Goal: Task Accomplishment & Management: Use online tool/utility

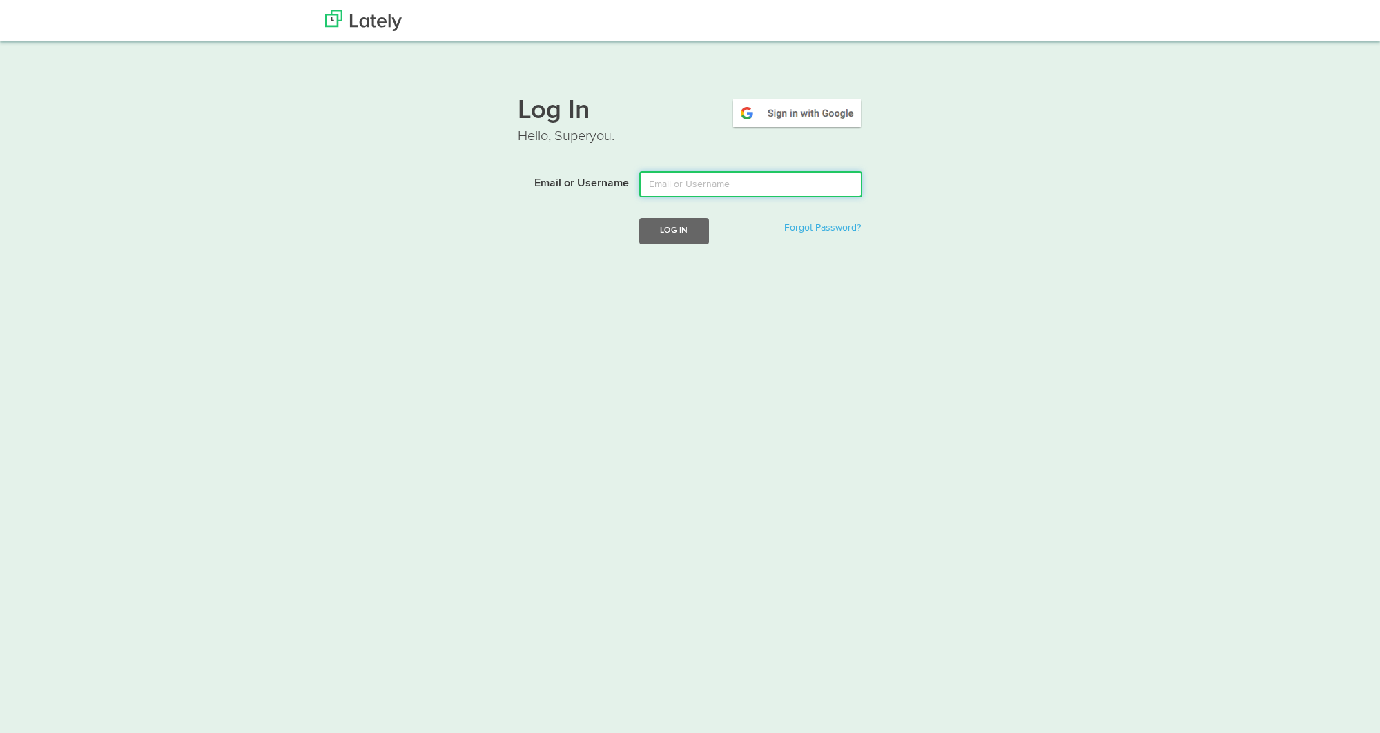
click at [694, 180] on input "Email or Username" at bounding box center [750, 184] width 223 height 26
type input "lala@joinfud.com"
click at [650, 237] on button "Log In" at bounding box center [673, 231] width 69 height 26
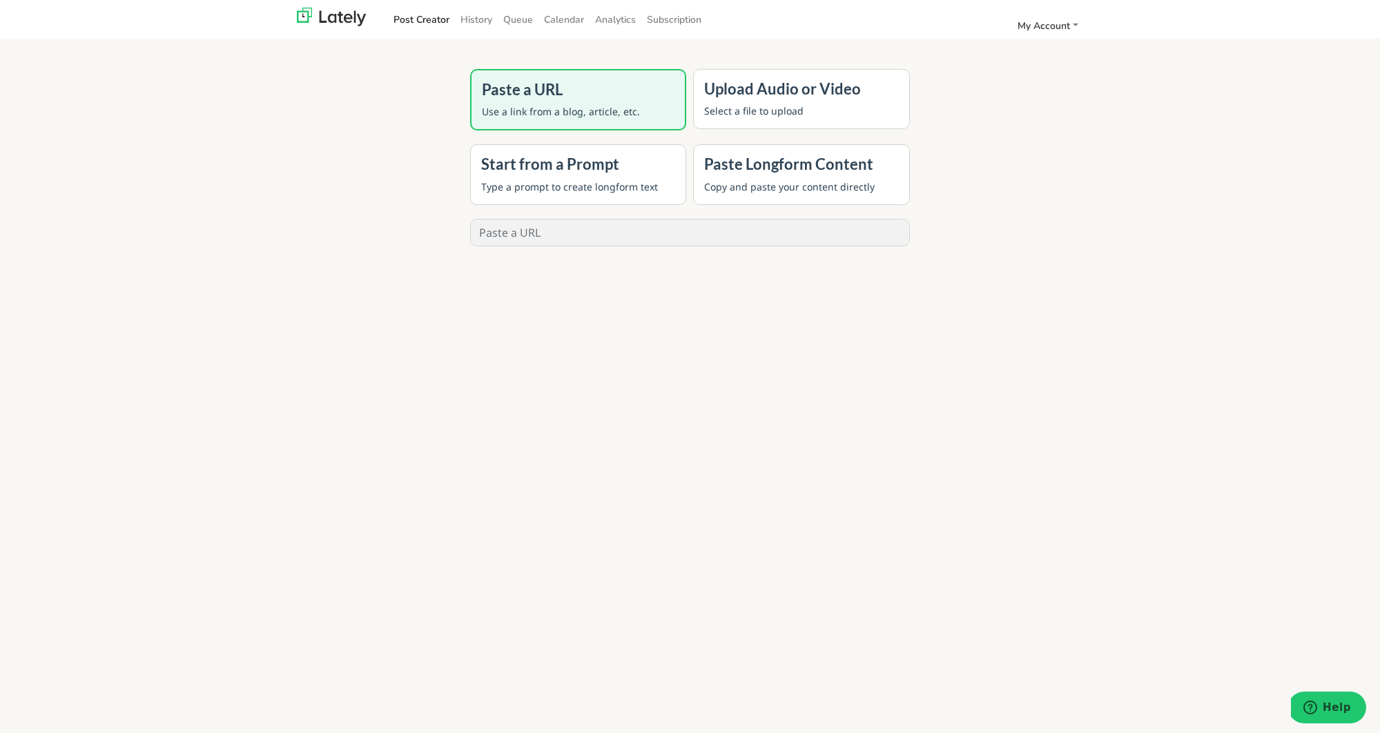
click at [649, 237] on input "text" at bounding box center [690, 233] width 439 height 26
paste input "https://blog.joinfud.com/p/is-it-time-for-you-to-launch-your-expertise-online-w…"
type input "https://blog.joinfud.com/p/is-it-time-for-you-to-launch-your-expertise-online-w…"
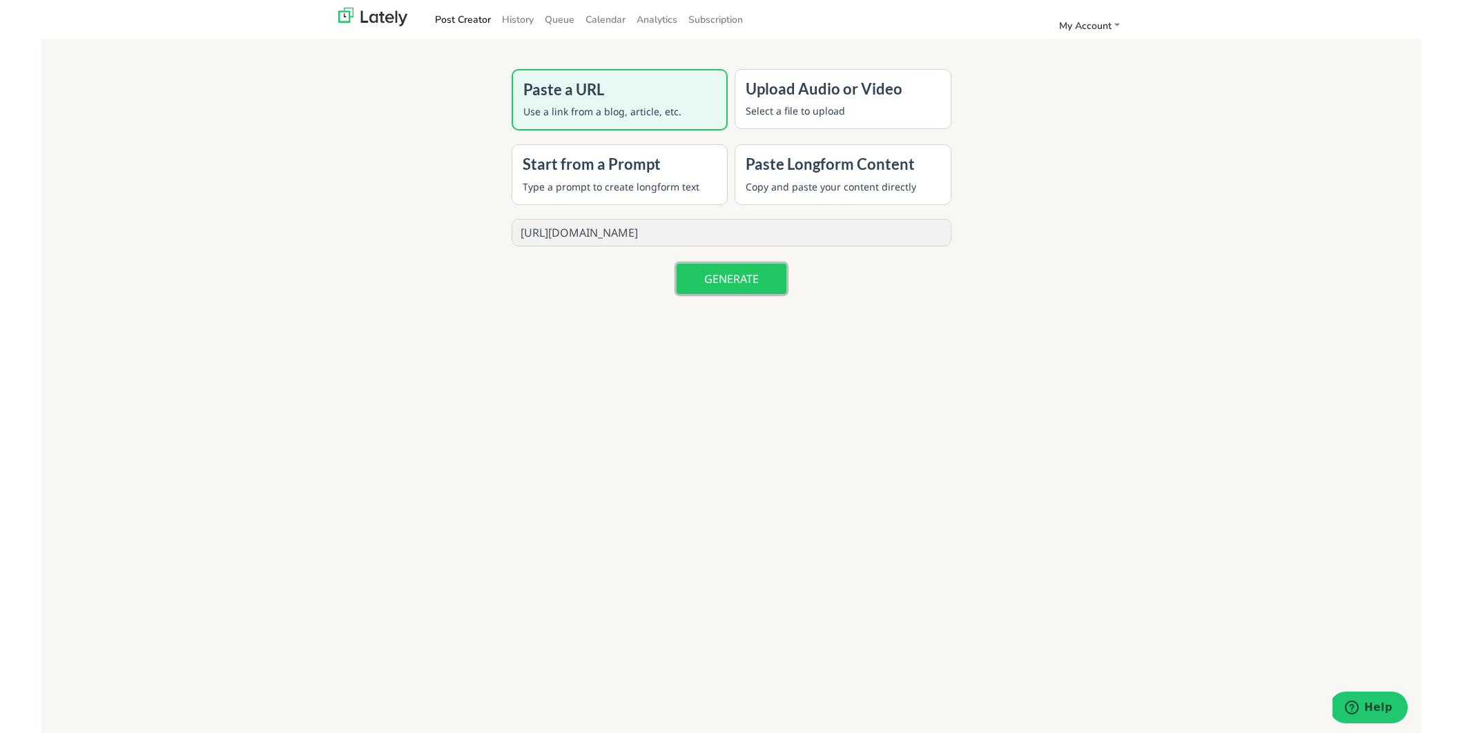
scroll to position [0, 0]
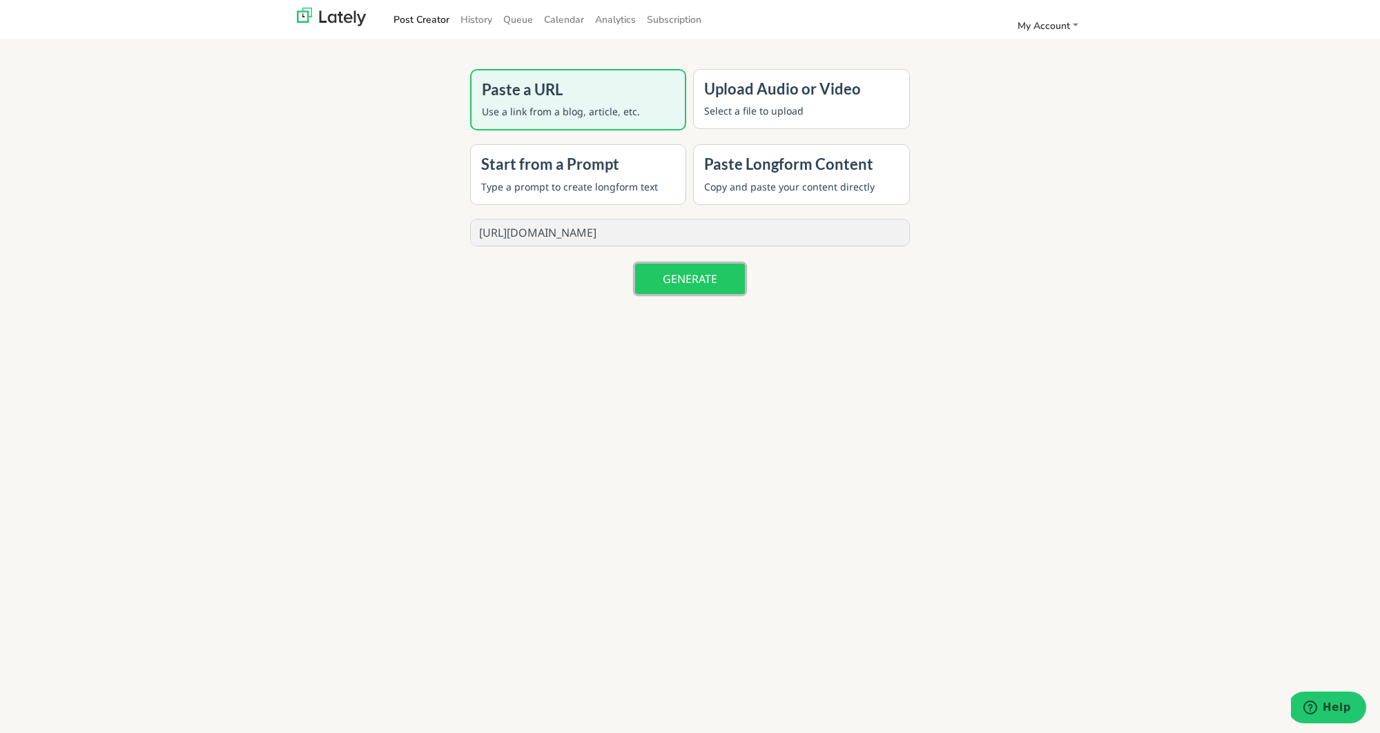
click at [657, 270] on button "GENERATE" at bounding box center [690, 279] width 110 height 30
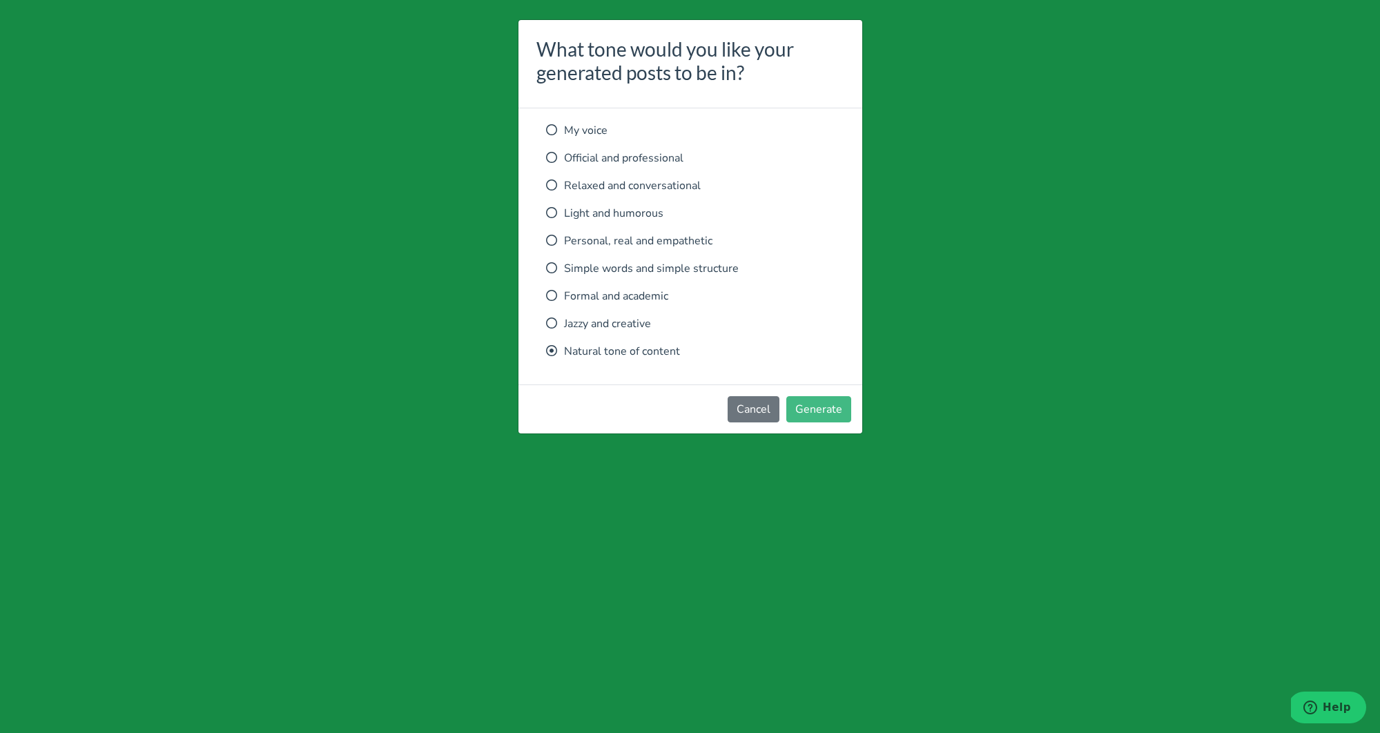
click at [625, 189] on p "Relaxed and conversational" at bounding box center [690, 185] width 289 height 17
click at [798, 402] on button "Generate" at bounding box center [818, 409] width 65 height 26
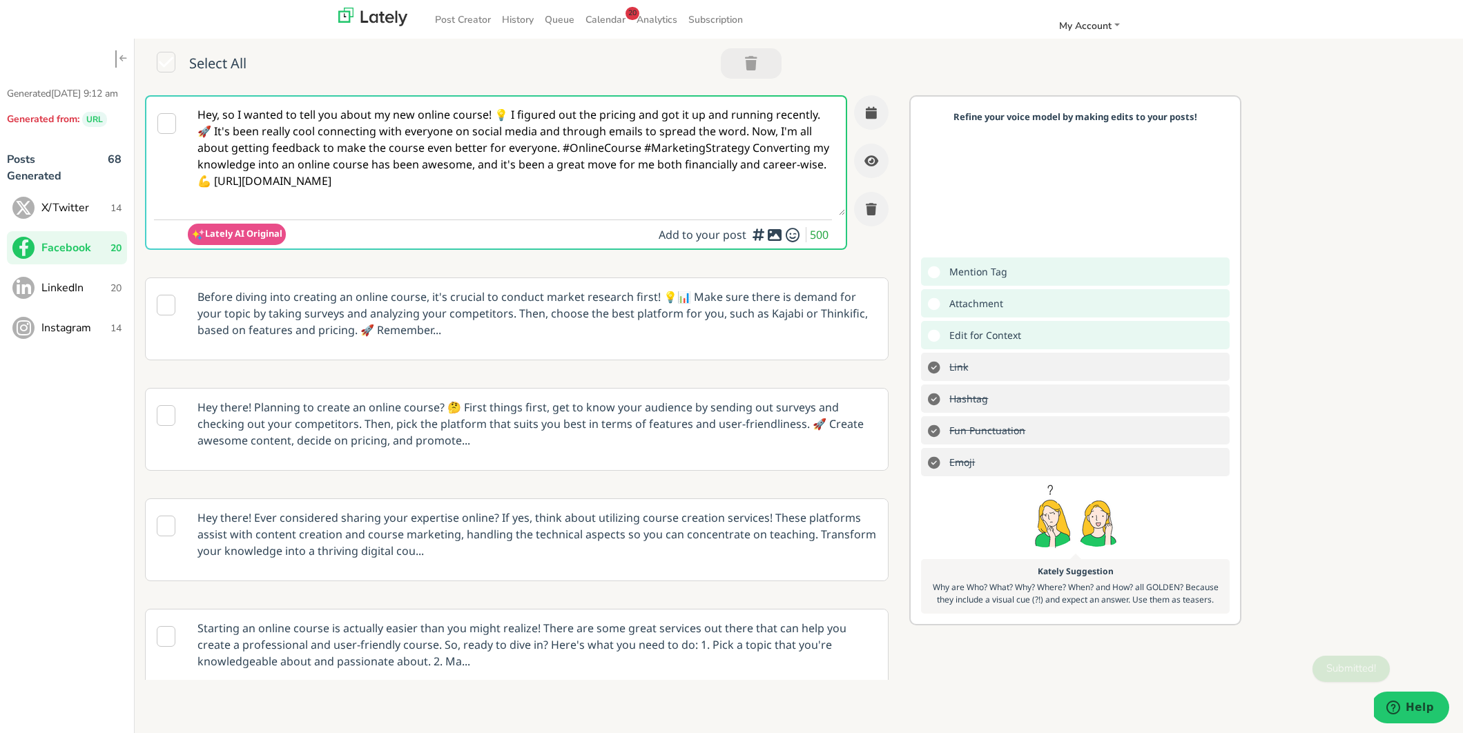
click at [85, 216] on span "X/Twitter" at bounding box center [75, 208] width 69 height 17
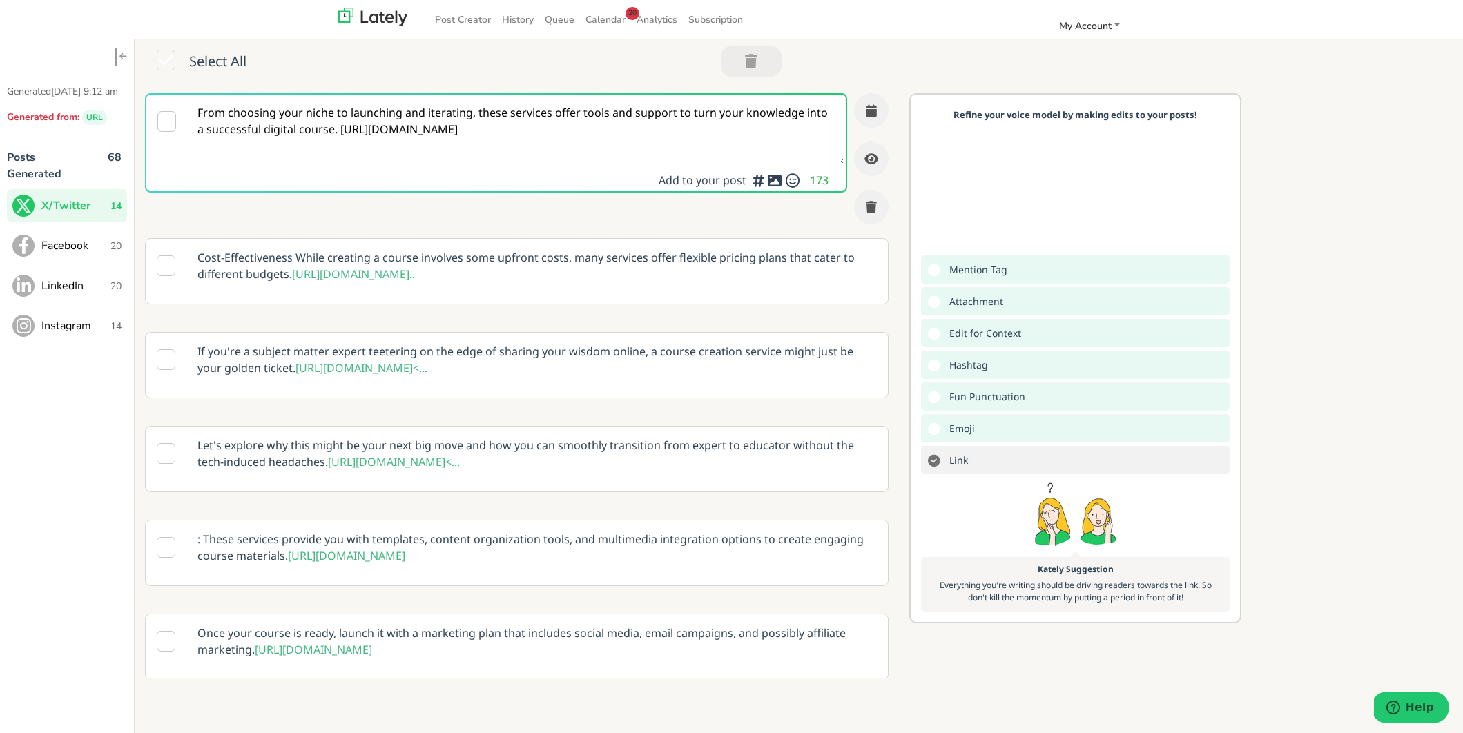
click at [320, 366] on p "If you're a subject matter expert teetering on the edge of sharing your wisdom …" at bounding box center [537, 360] width 700 height 54
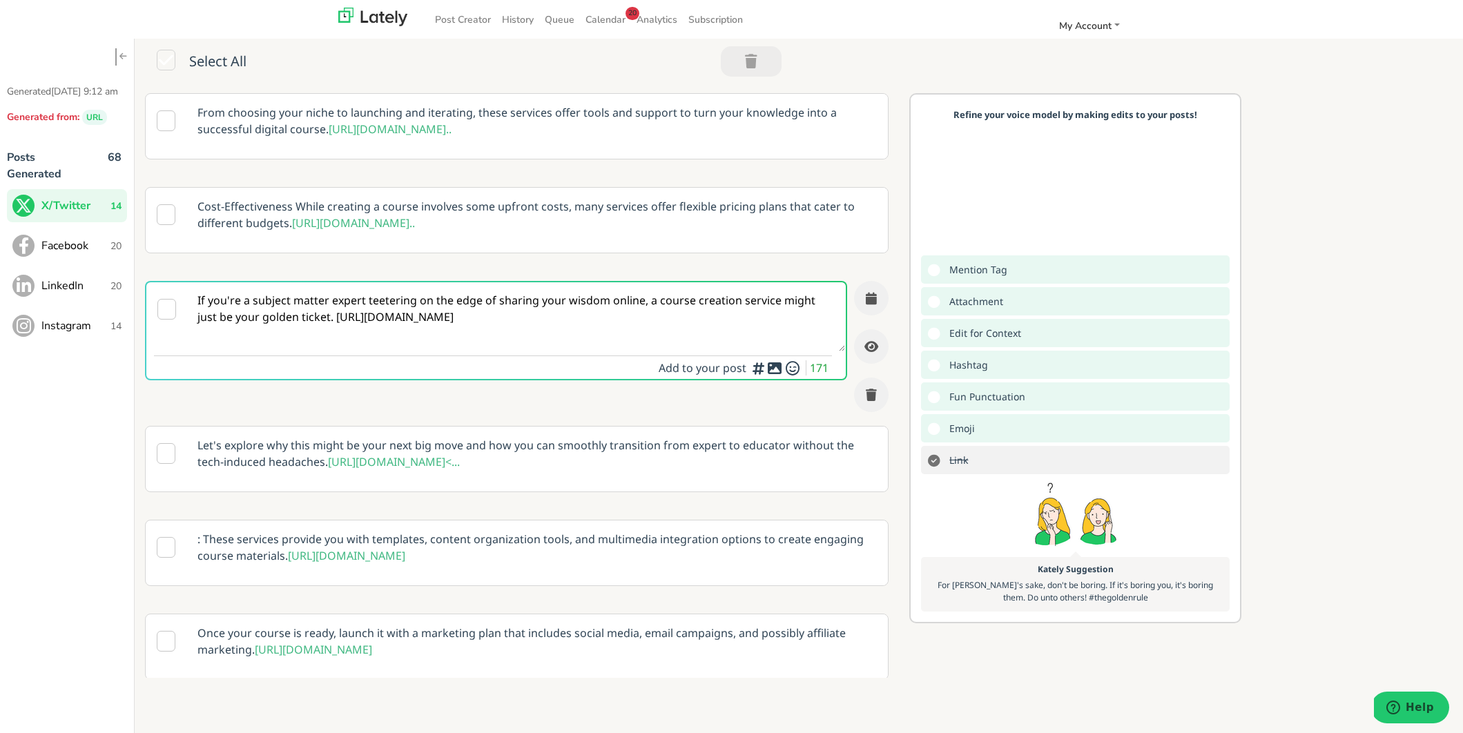
click at [313, 351] on textarea "If you're a subject matter expert teetering on the edge of sharing your wisdom …" at bounding box center [516, 316] width 657 height 69
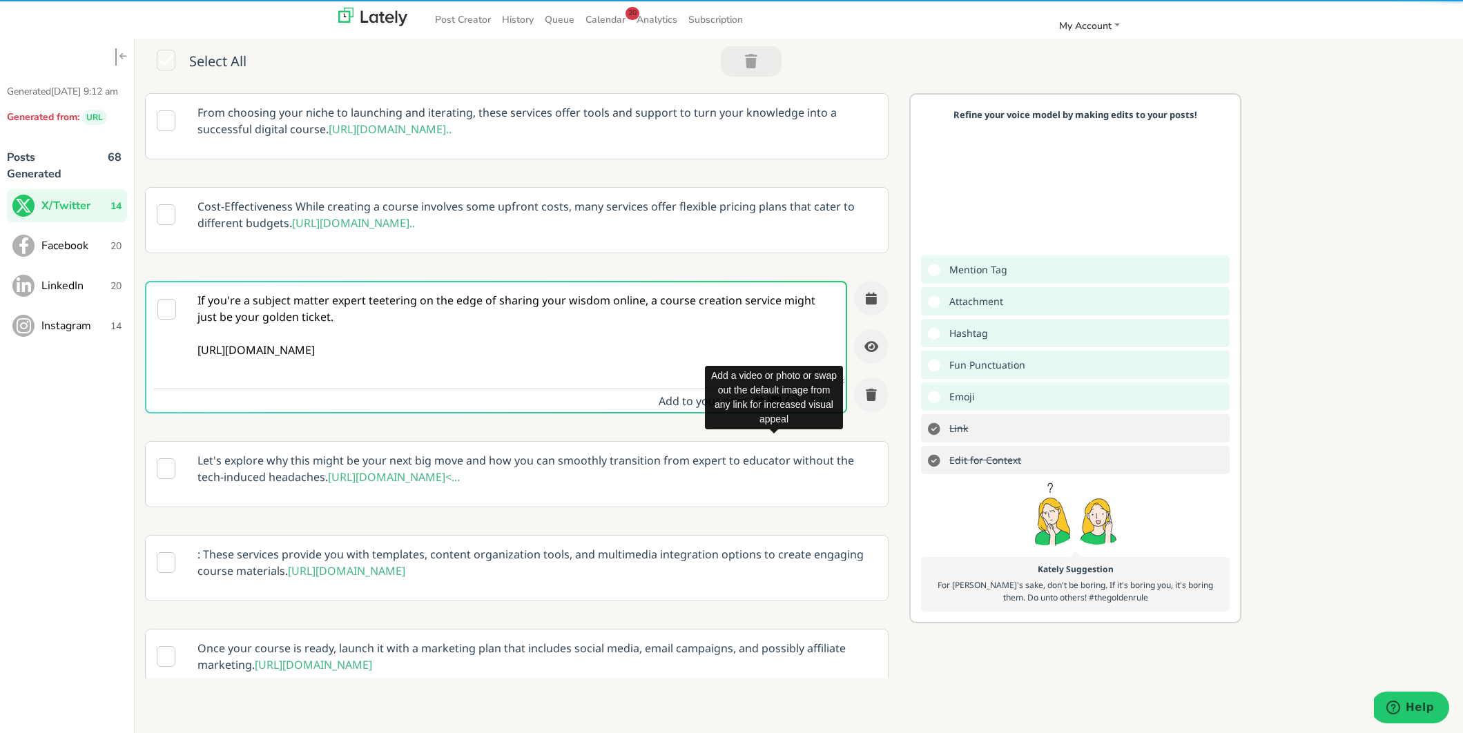
type textarea "If you're a subject matter expert teetering on the edge of sharing your wisdom …"
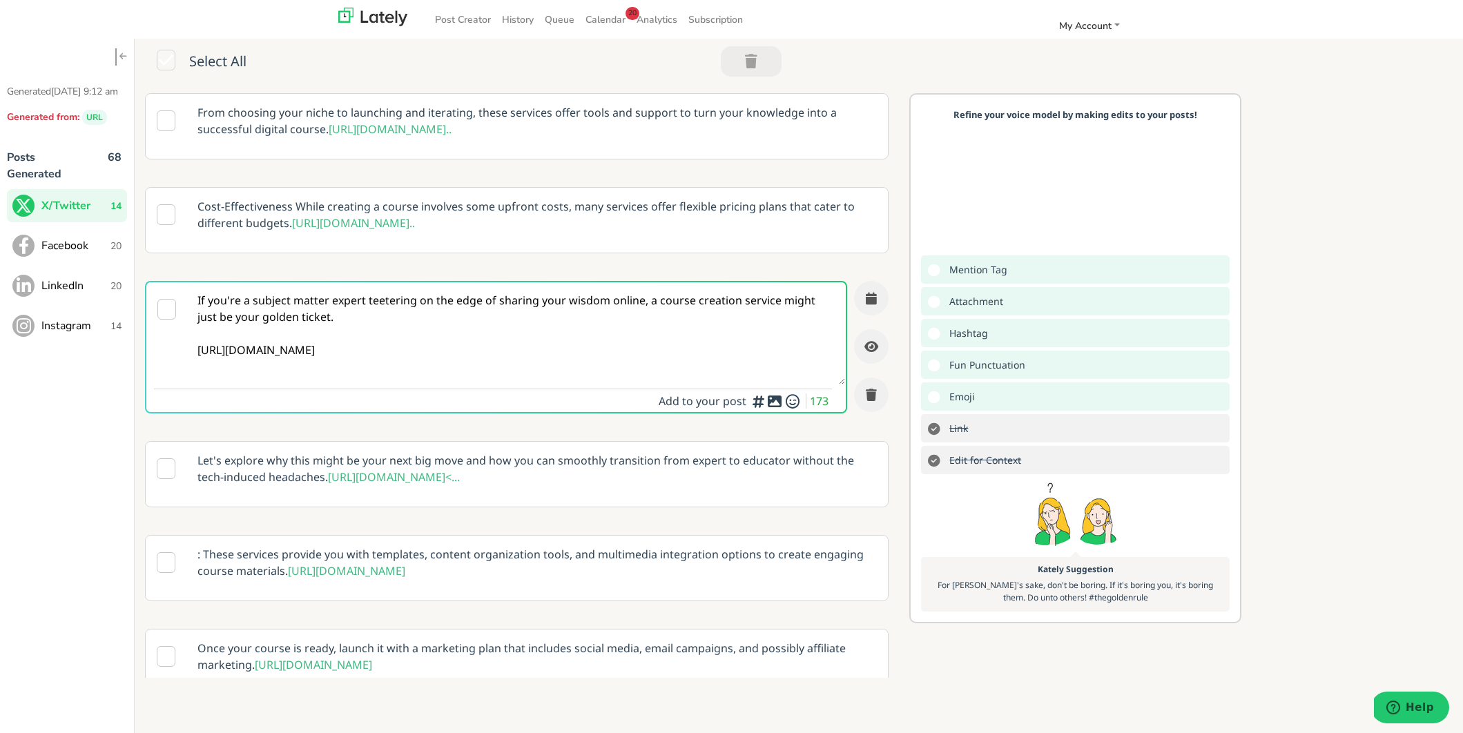
click at [778, 402] on icon at bounding box center [774, 401] width 17 height 1
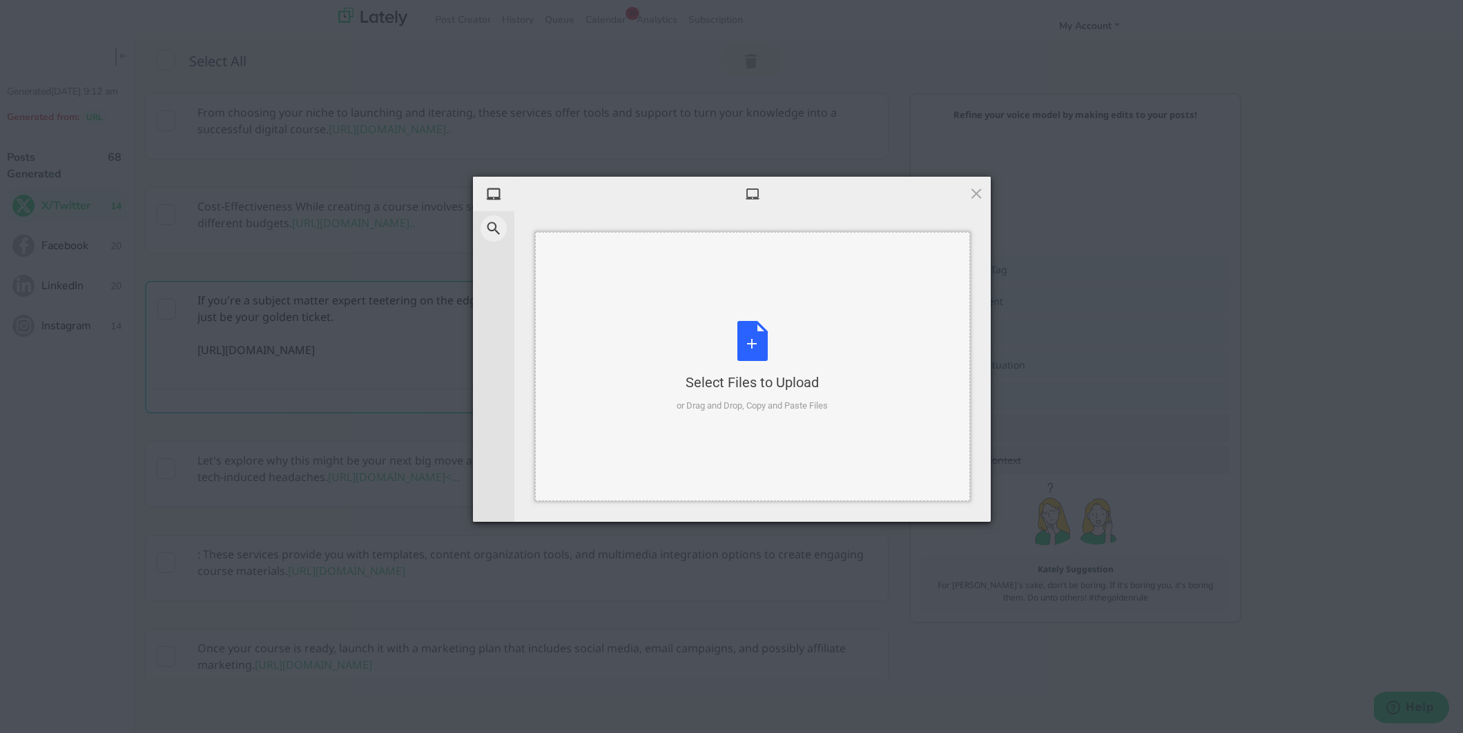
click at [756, 333] on div "Select Files to Upload or Drag and Drop, Copy and Paste Files" at bounding box center [752, 367] width 151 height 92
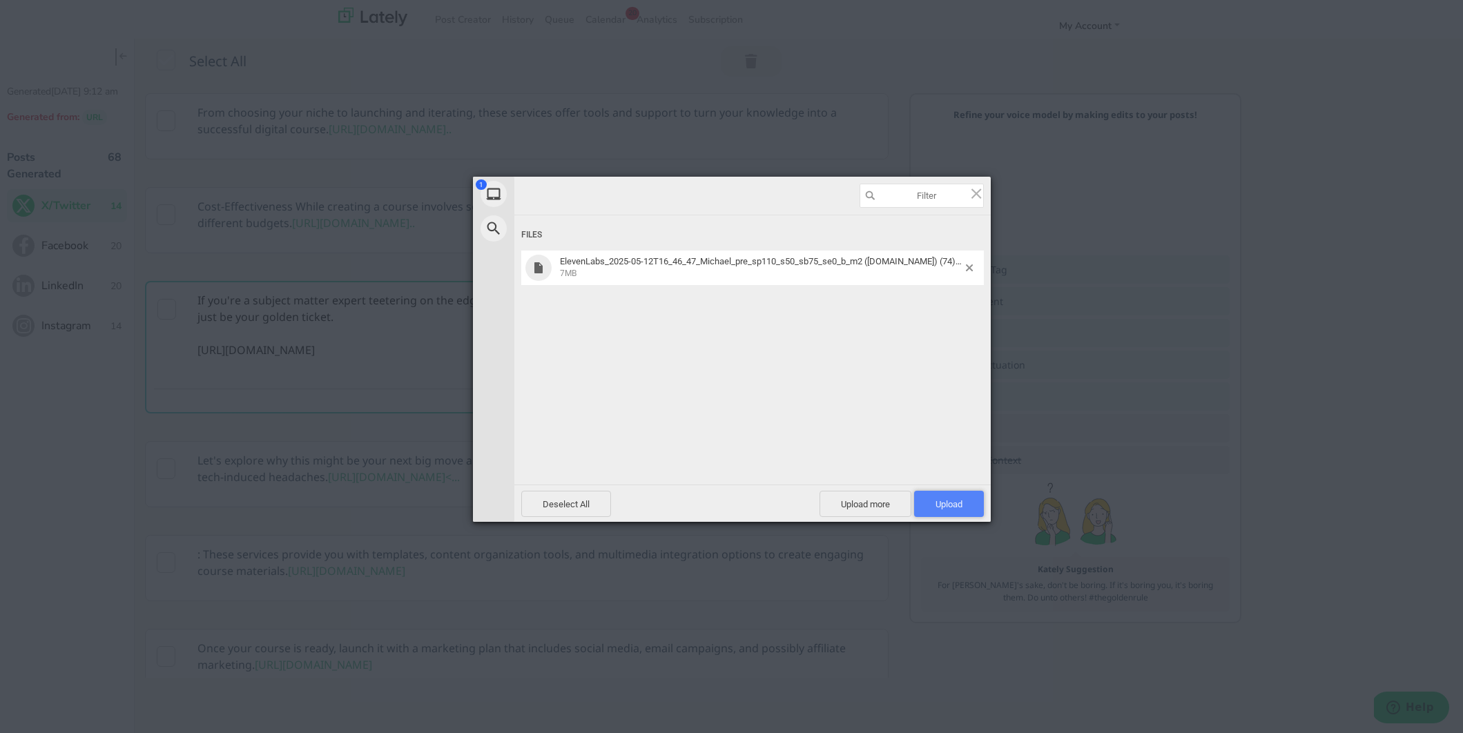
click at [944, 510] on span "Upload 1" at bounding box center [949, 504] width 70 height 26
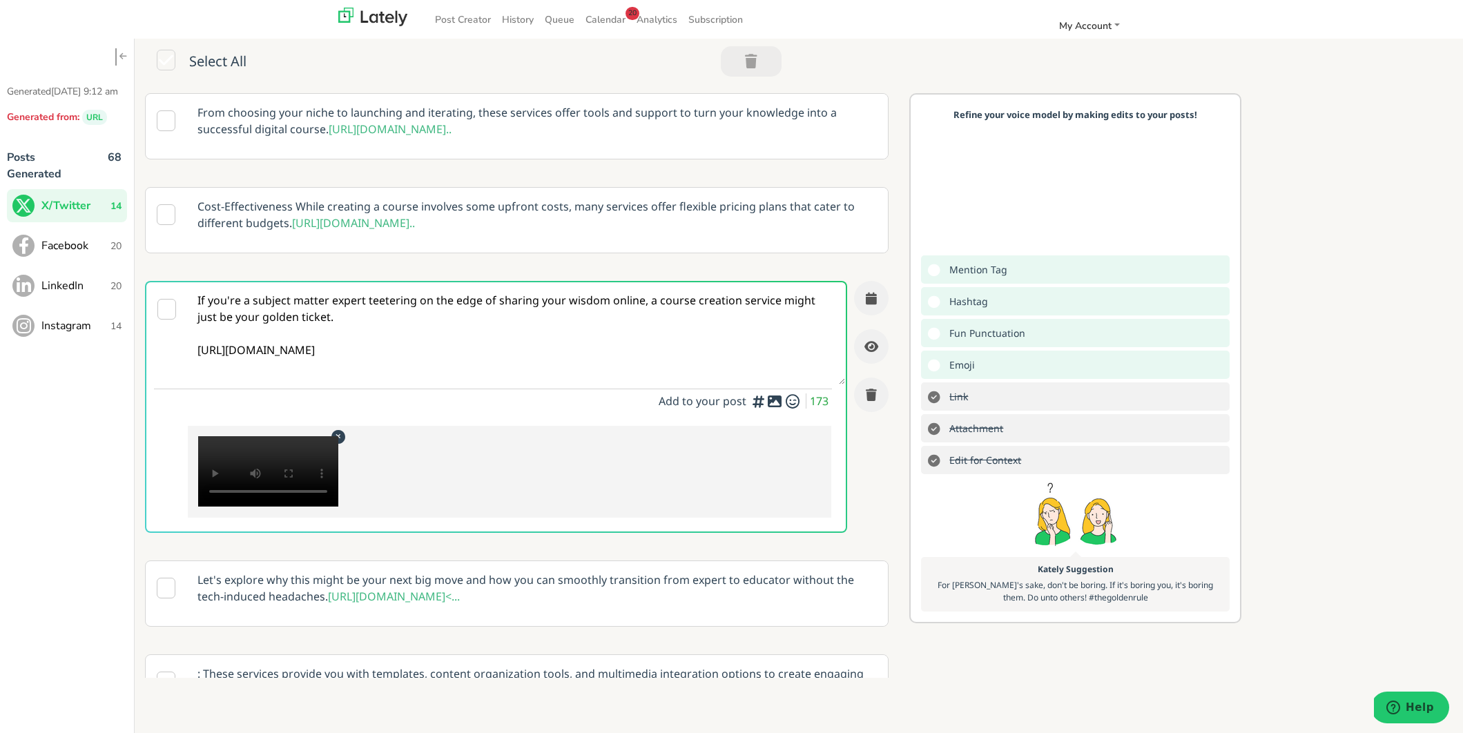
click at [337, 443] on icon at bounding box center [338, 436] width 17 height 14
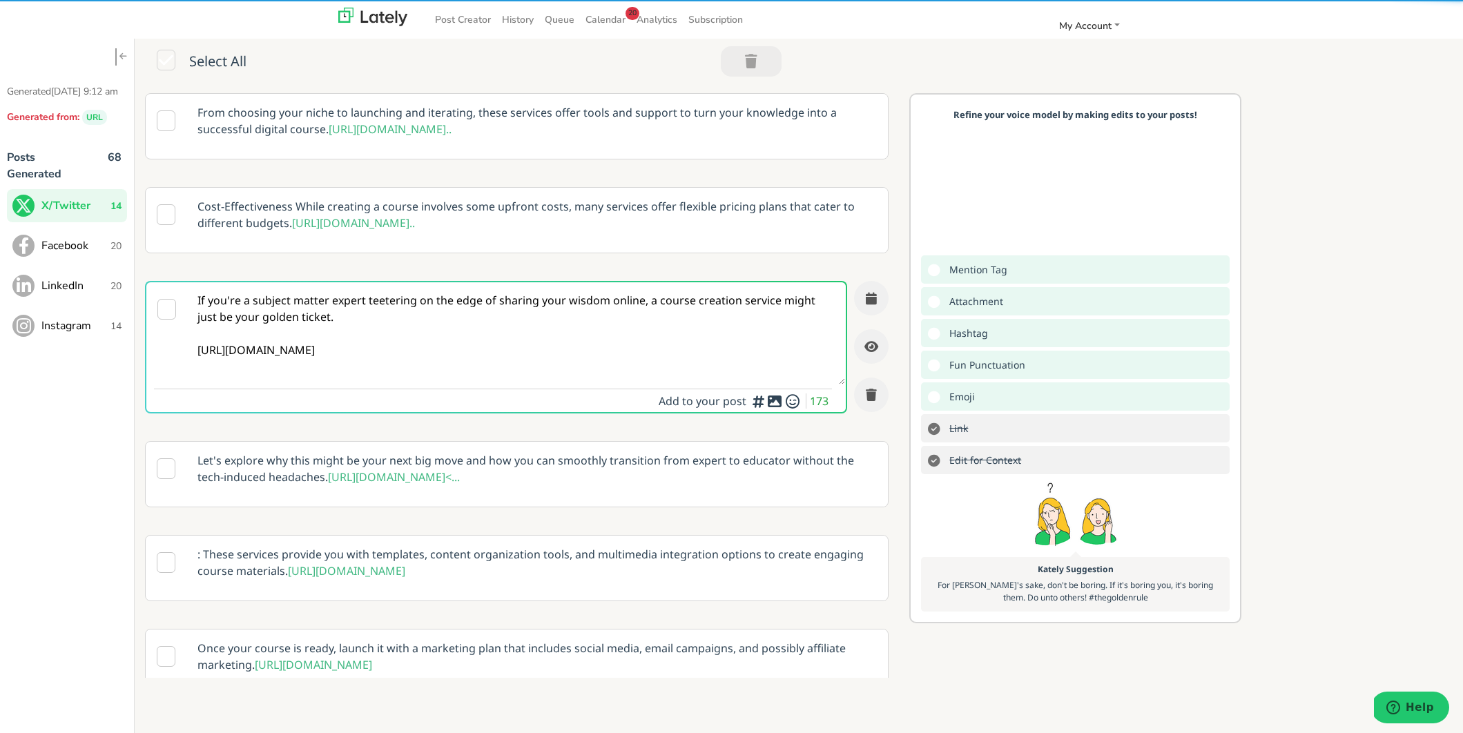
click at [772, 402] on icon at bounding box center [774, 401] width 17 height 1
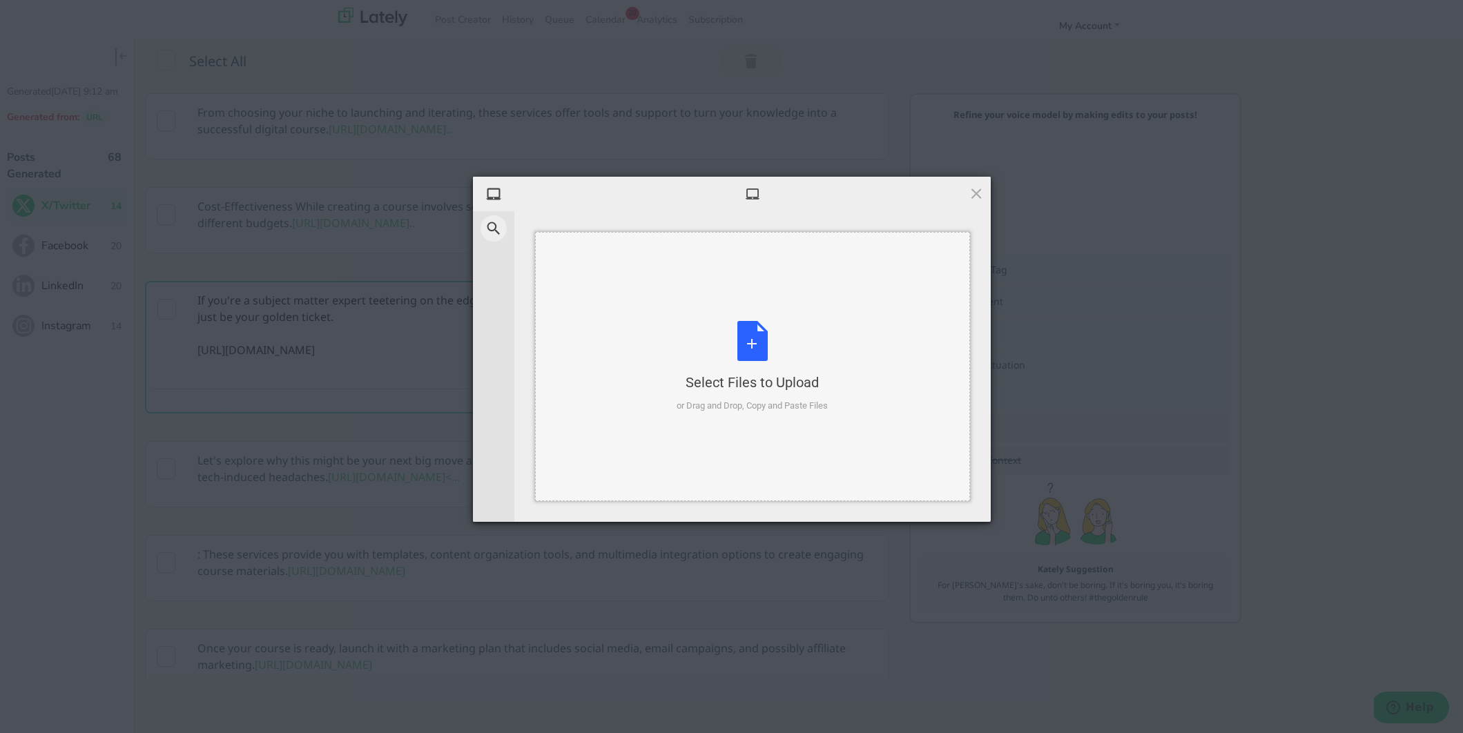
click at [747, 347] on div "Select Files to Upload or Drag and Drop, Copy and Paste Files" at bounding box center [752, 367] width 151 height 92
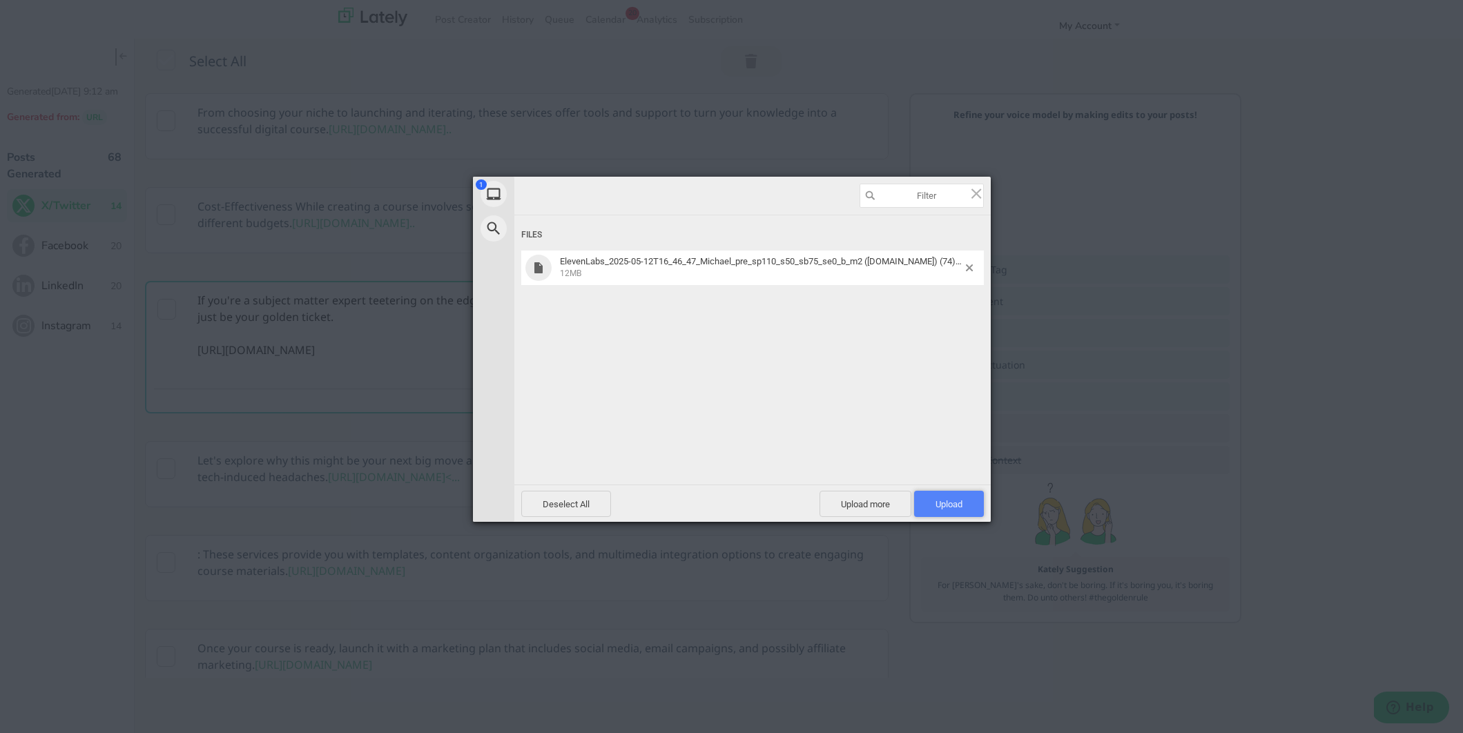
click at [949, 496] on span "Upload 1" at bounding box center [949, 504] width 70 height 26
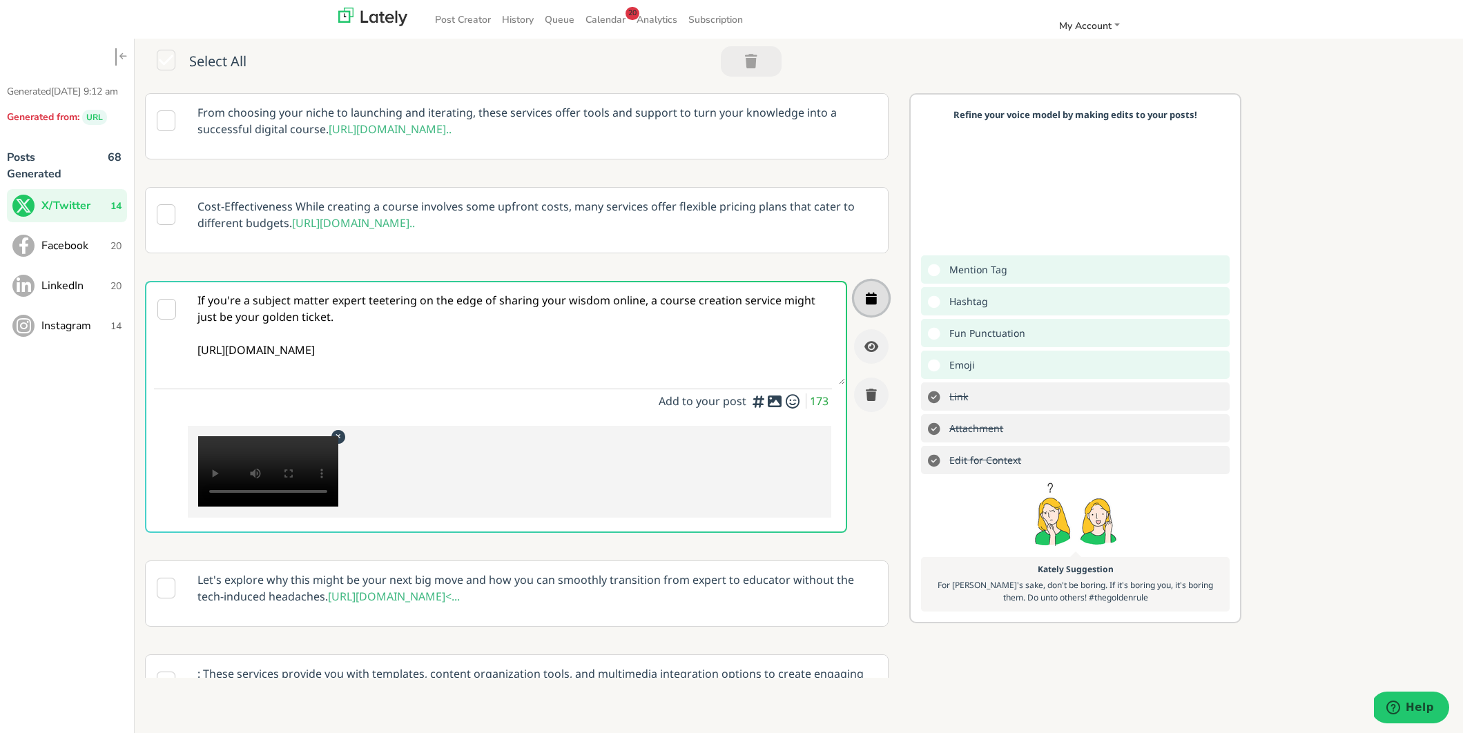
click at [863, 316] on button "button" at bounding box center [871, 298] width 35 height 35
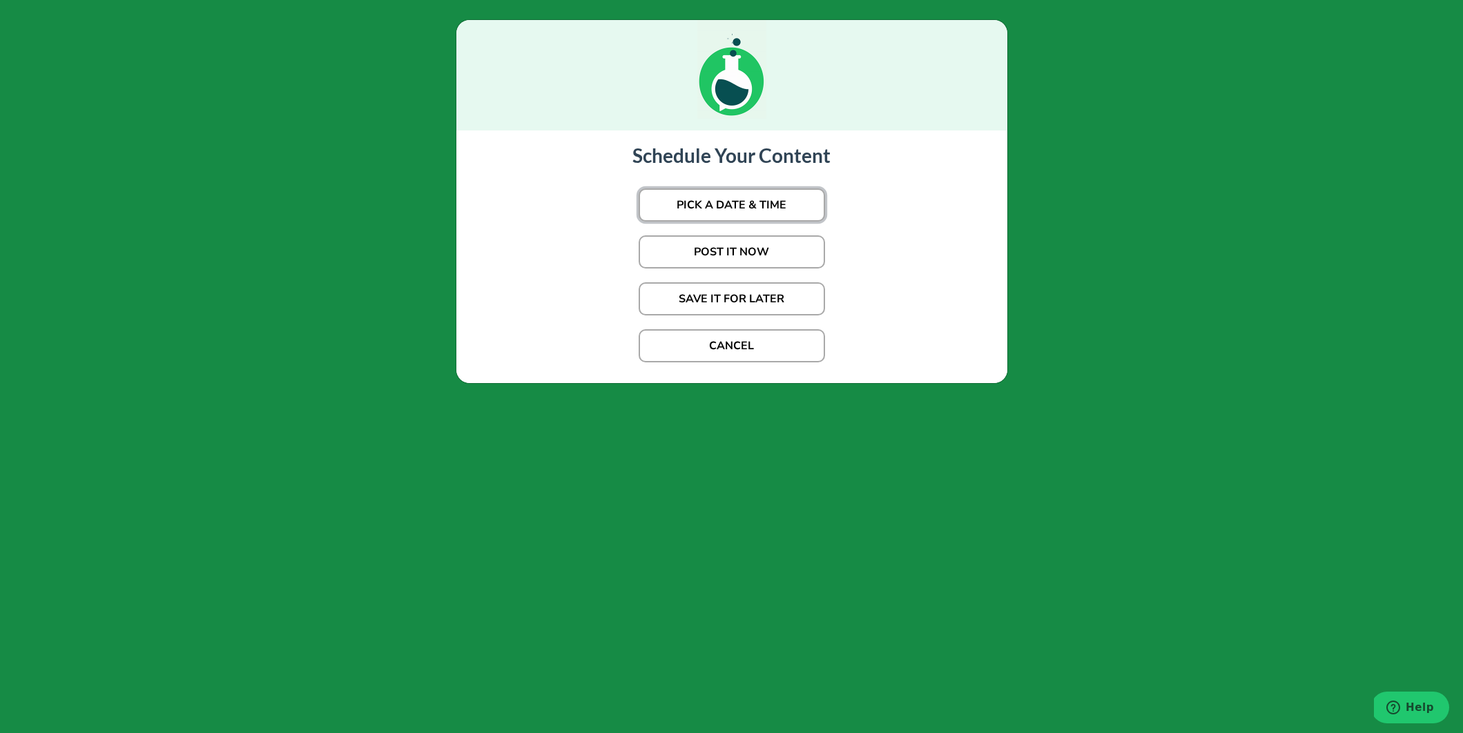
click at [779, 213] on button "PICK A DATE & TIME" at bounding box center [732, 204] width 186 height 33
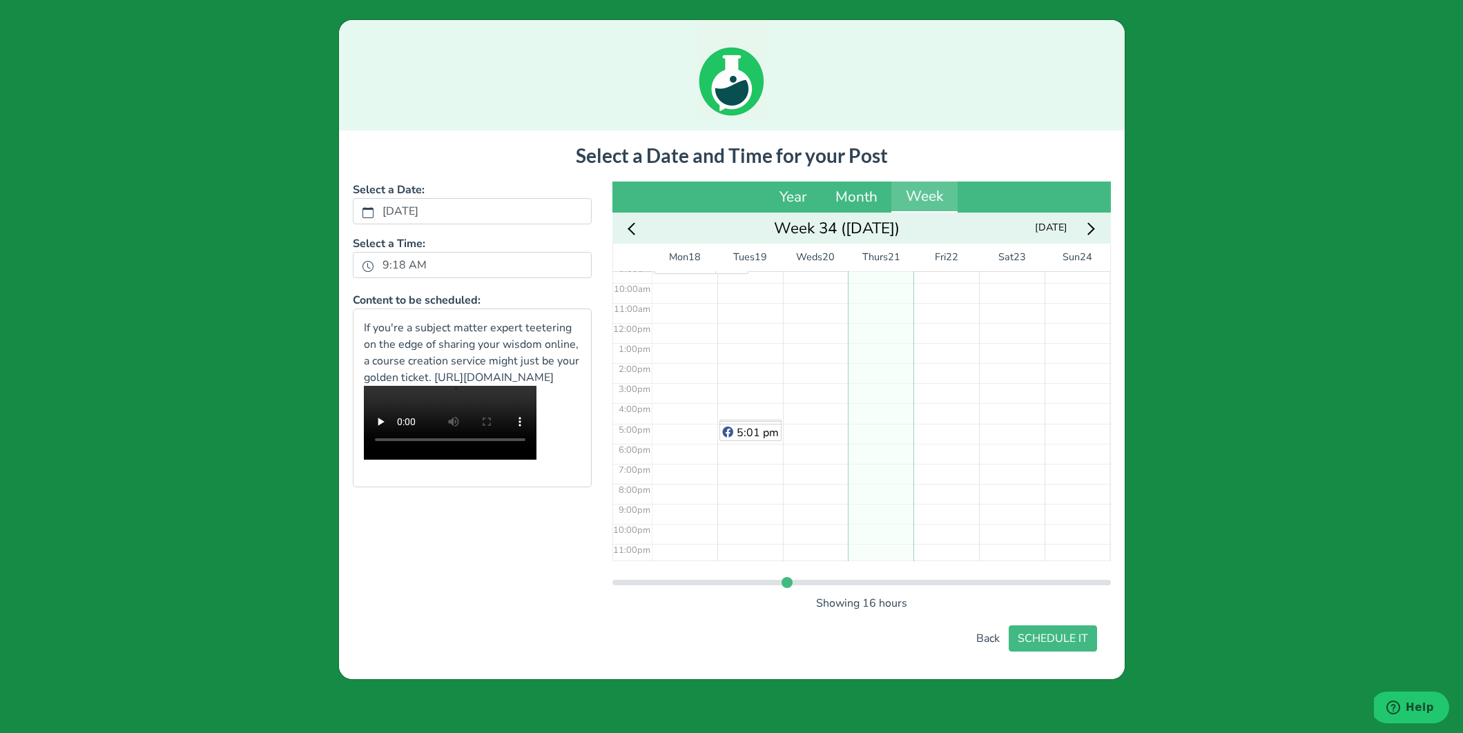
scroll to position [148, 0]
click at [881, 330] on div "No Event" at bounding box center [881, 364] width 66 height 481
click at [880, 325] on div "10:19 am" at bounding box center [881, 364] width 66 height 481
click at [1065, 637] on button "SCHEDULE IT" at bounding box center [1053, 638] width 88 height 26
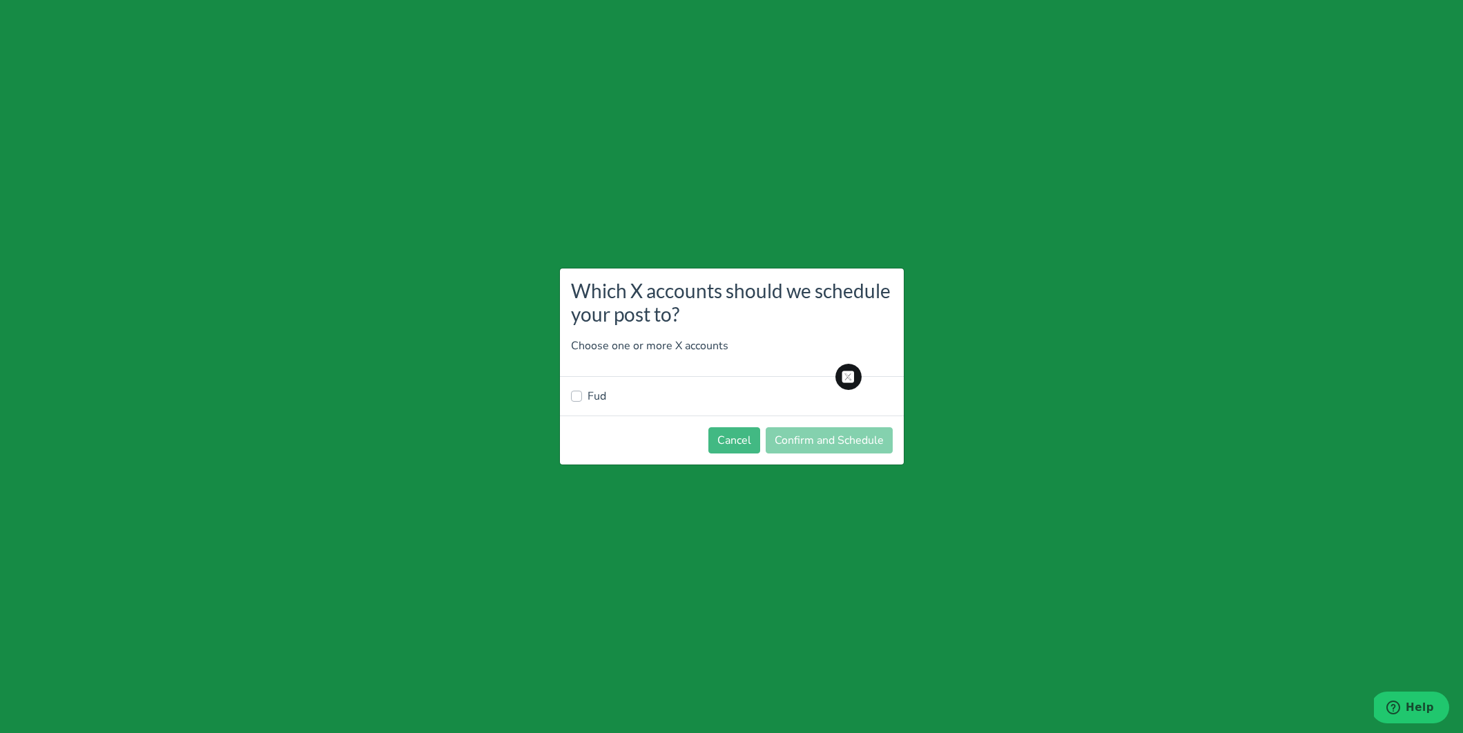
click at [599, 402] on label "Fud" at bounding box center [597, 396] width 19 height 17
click at [582, 402] on input "Fud" at bounding box center [576, 395] width 11 height 14
checkbox input "true"
click at [797, 438] on button "Confirm and Schedule" at bounding box center [829, 440] width 127 height 26
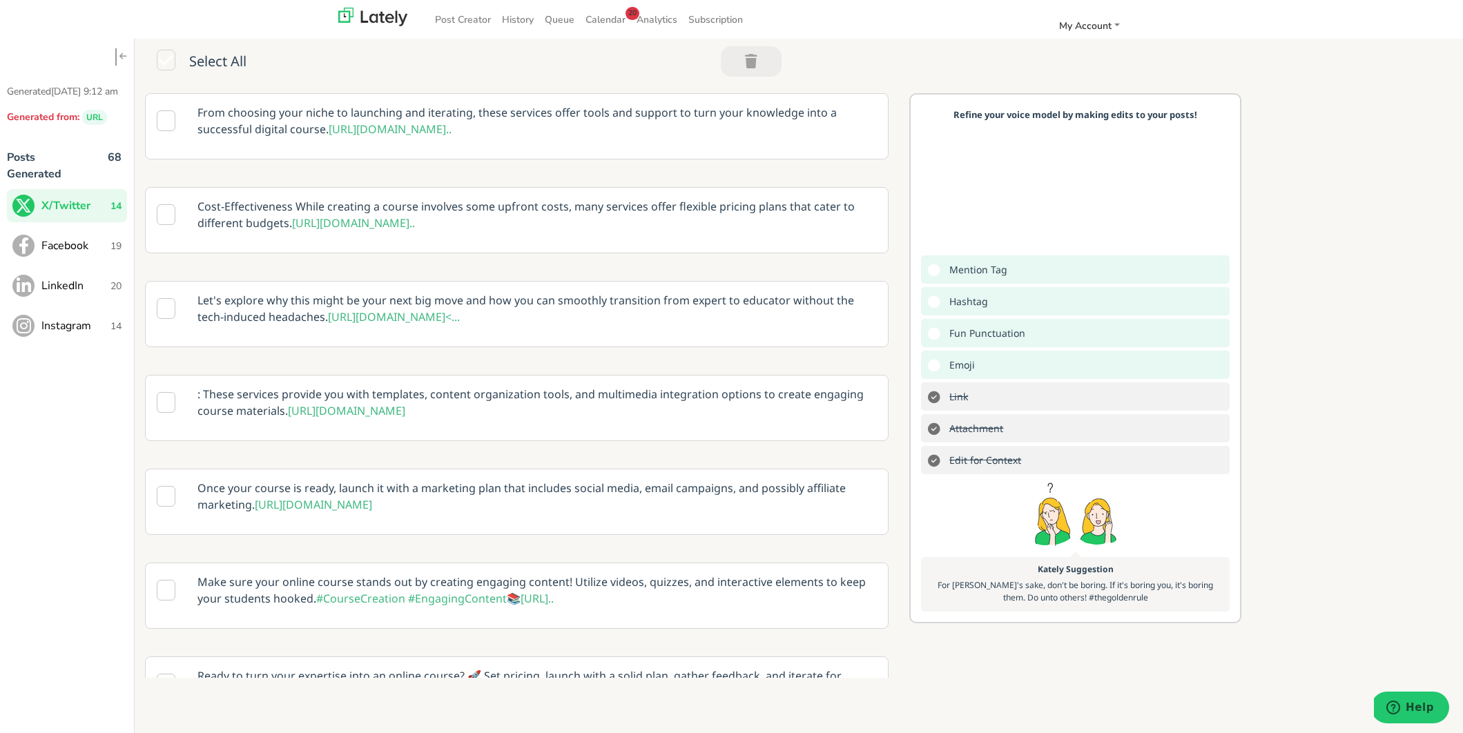
click at [93, 254] on span "Facebook" at bounding box center [75, 245] width 69 height 17
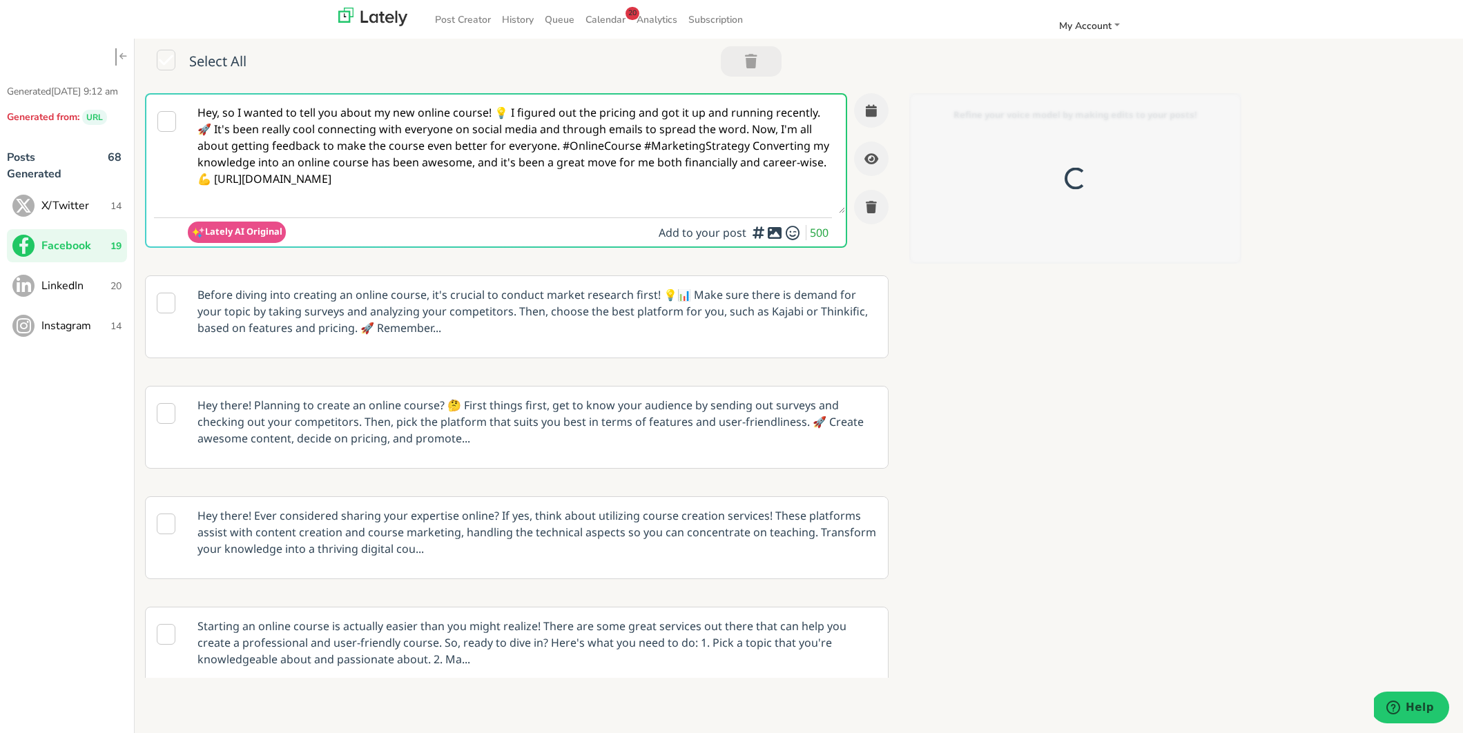
scroll to position [0, 0]
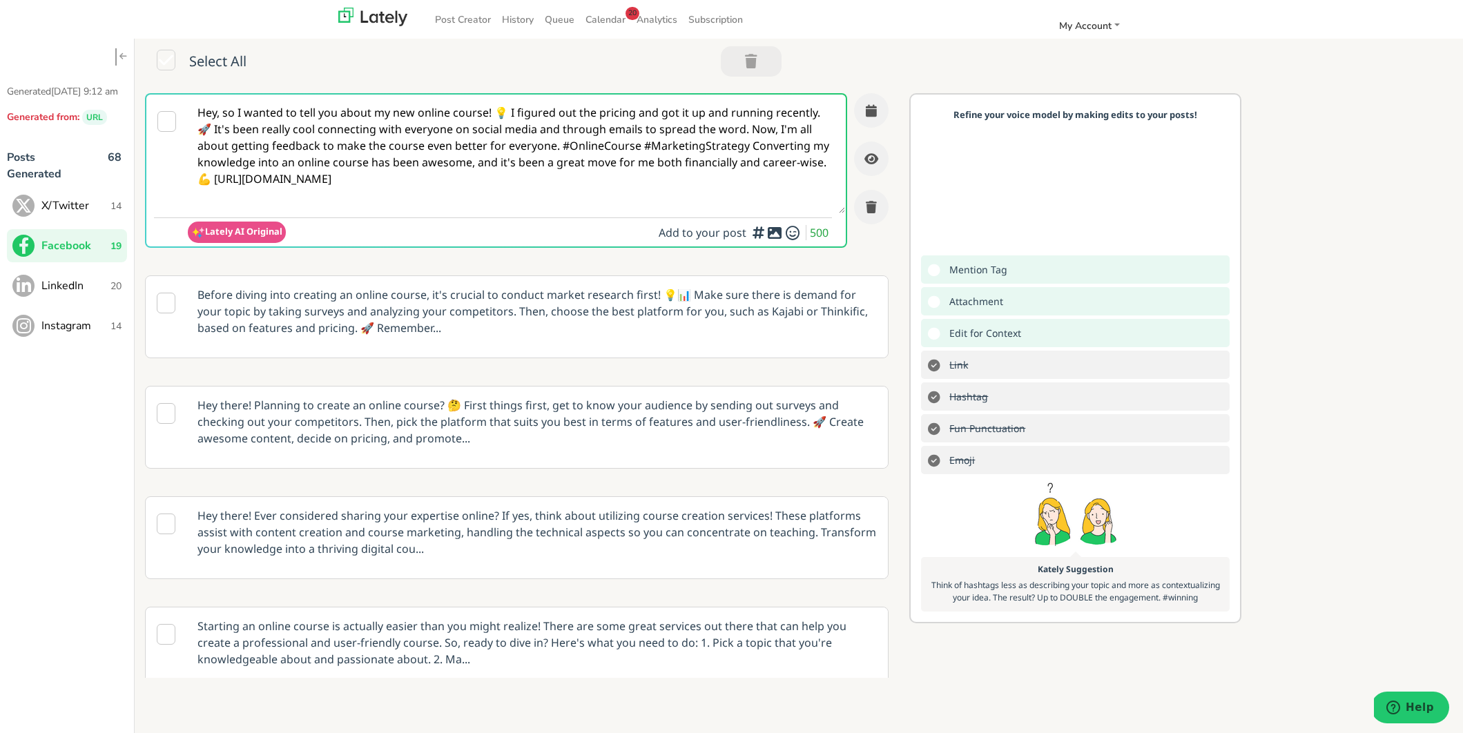
click at [523, 310] on p "Before diving into creating an online course, it's crucial to conduct market re…" at bounding box center [537, 311] width 700 height 70
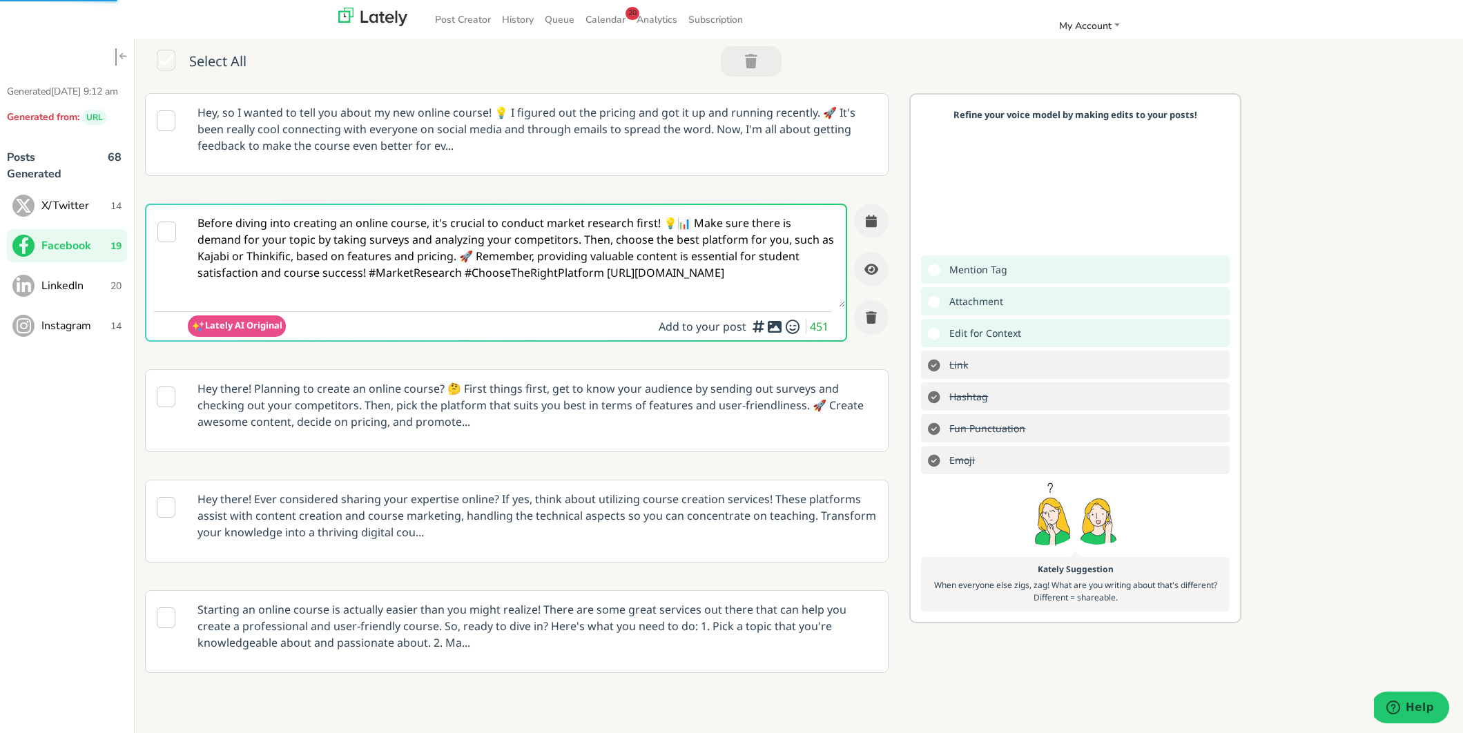
click at [579, 402] on p "Hey there! Planning to create an online course? 🤔 First things first, get to kn…" at bounding box center [537, 405] width 700 height 70
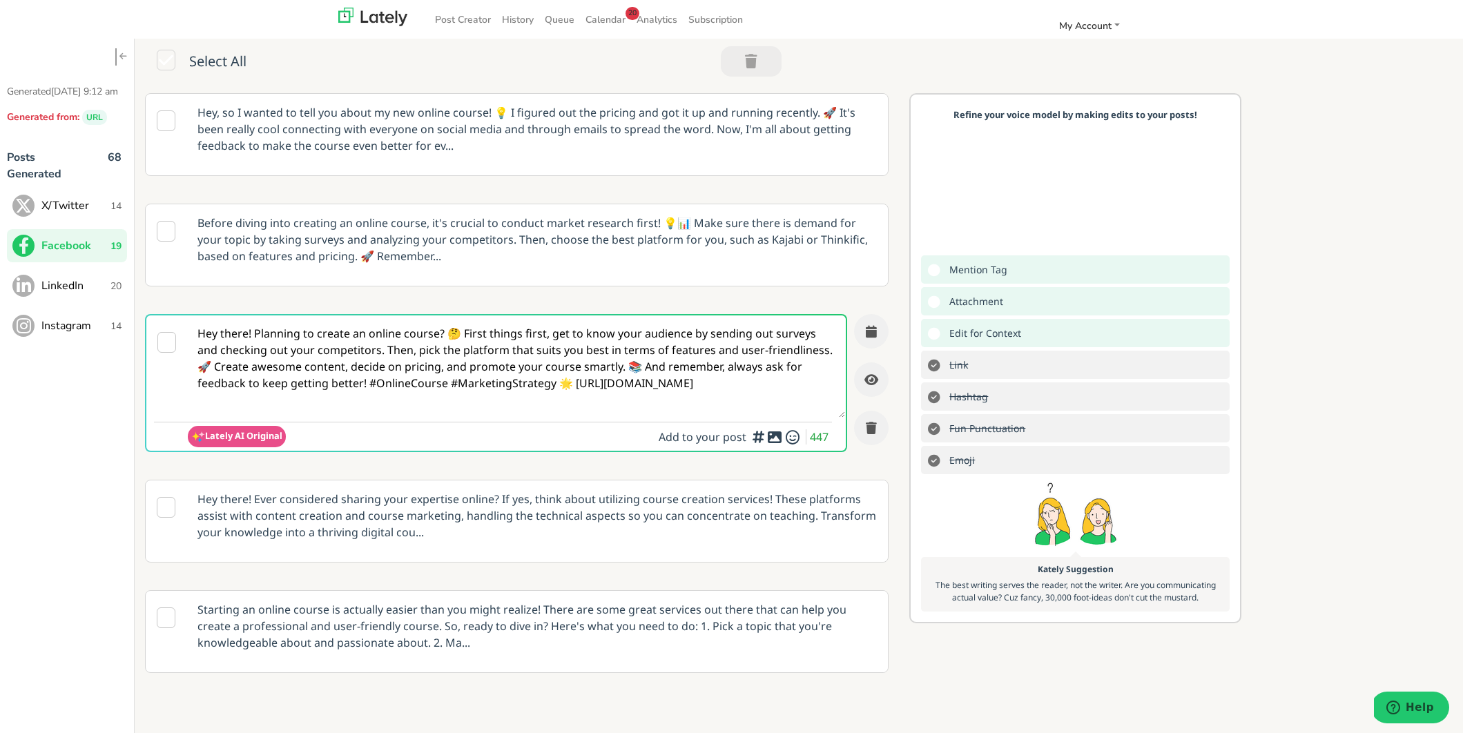
click at [521, 385] on textarea "Hey there! Planning to create an online course? 🤔 First things first, get to kn…" at bounding box center [516, 367] width 657 height 102
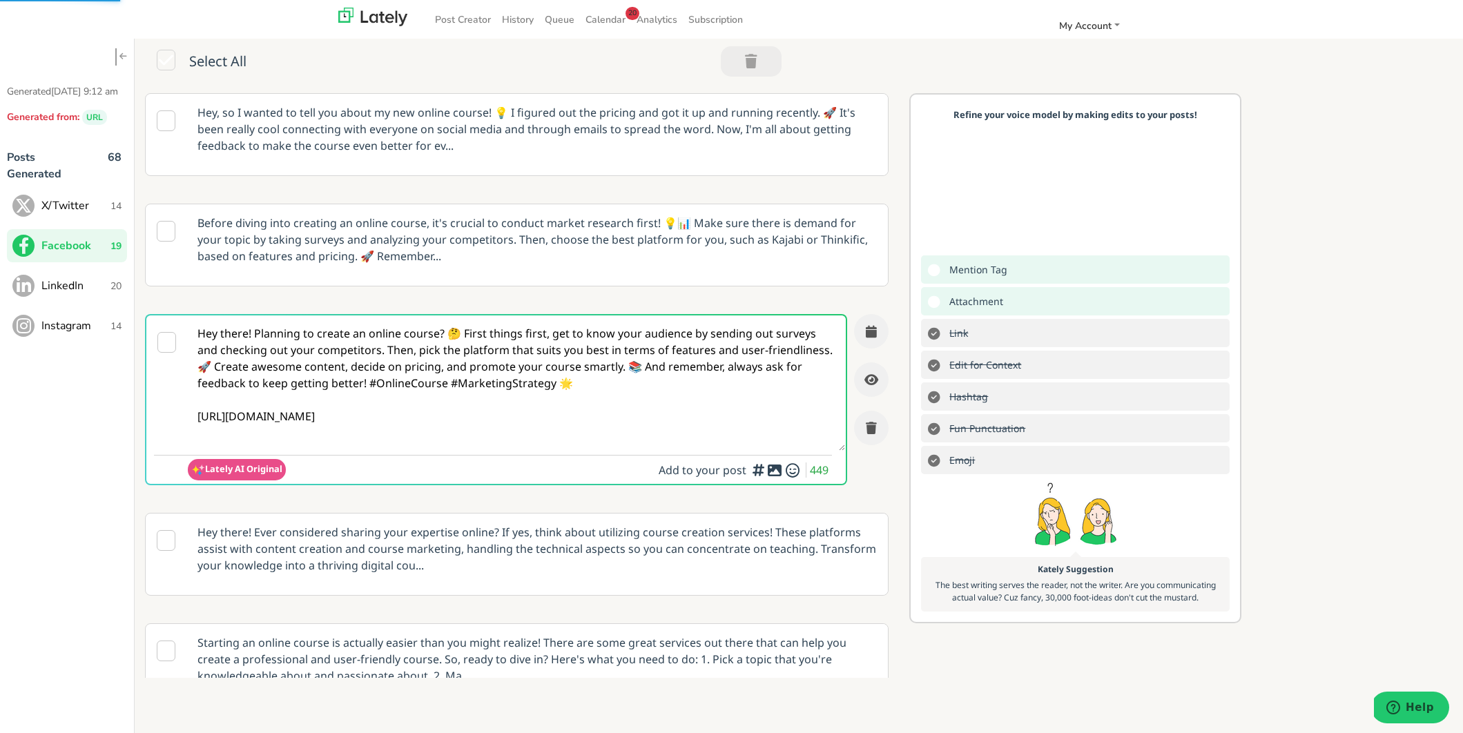
type textarea "Hey there! Planning to create an online course? 🤔 First things first, get to kn…"
click at [777, 470] on icon at bounding box center [774, 470] width 17 height 1
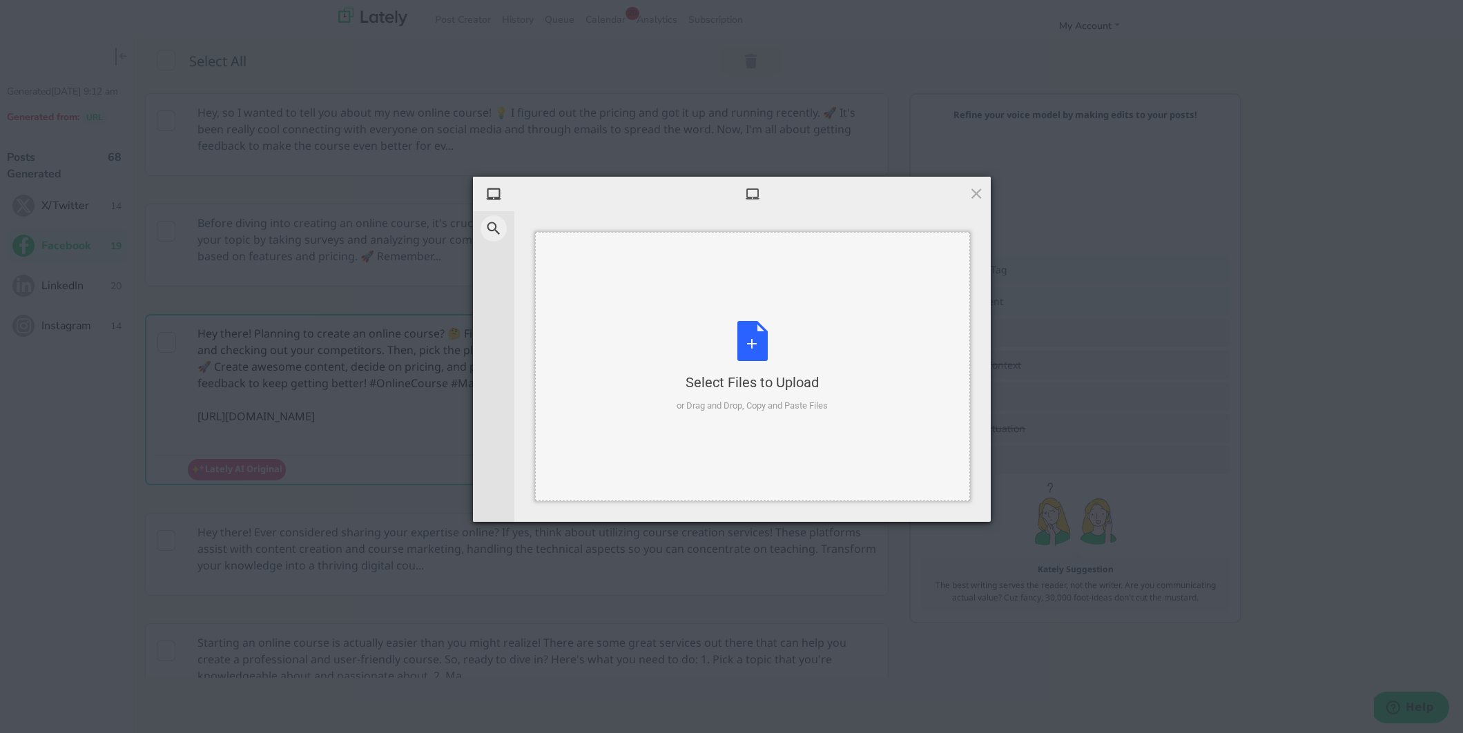
click at [747, 343] on div "Select Files to Upload or Drag and Drop, Copy and Paste Files" at bounding box center [752, 367] width 151 height 92
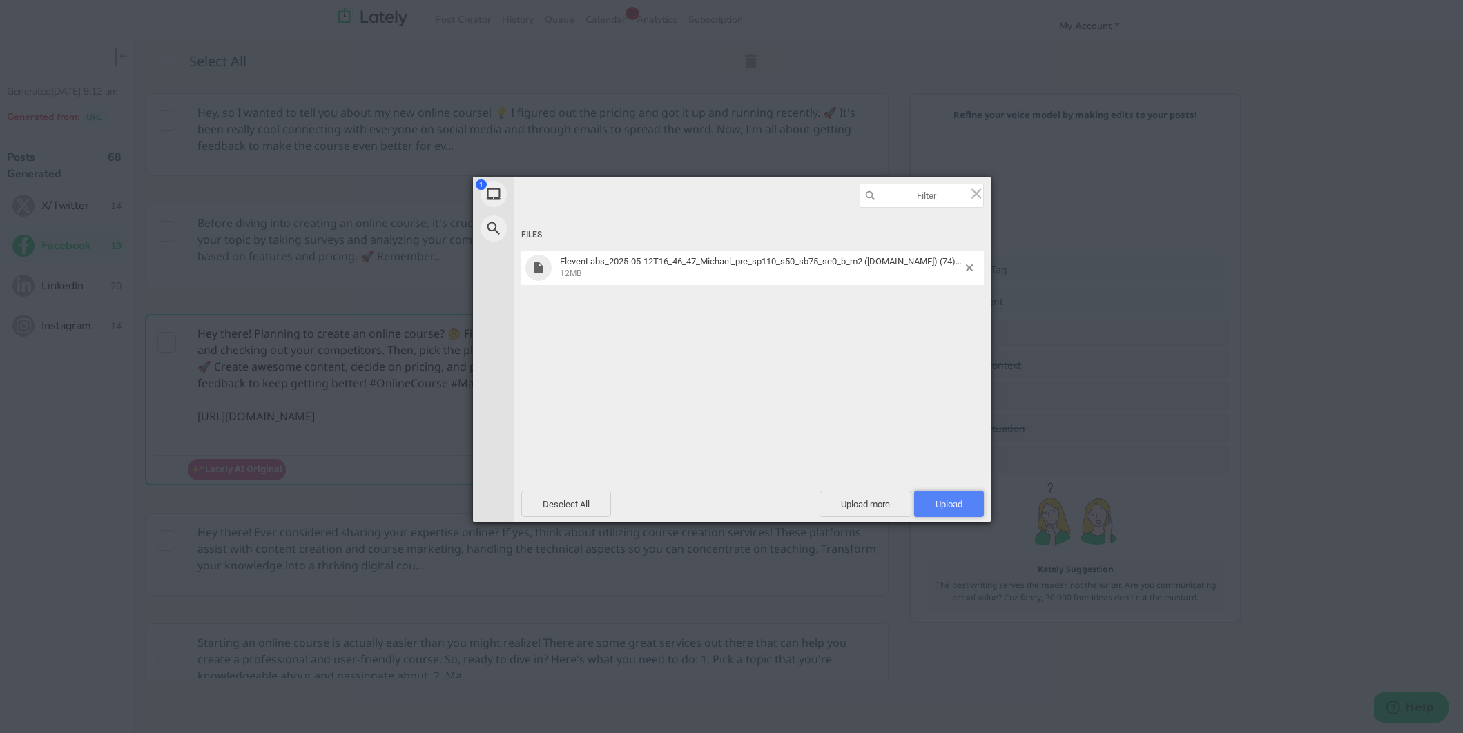
click at [974, 510] on span "Upload 1" at bounding box center [949, 504] width 70 height 26
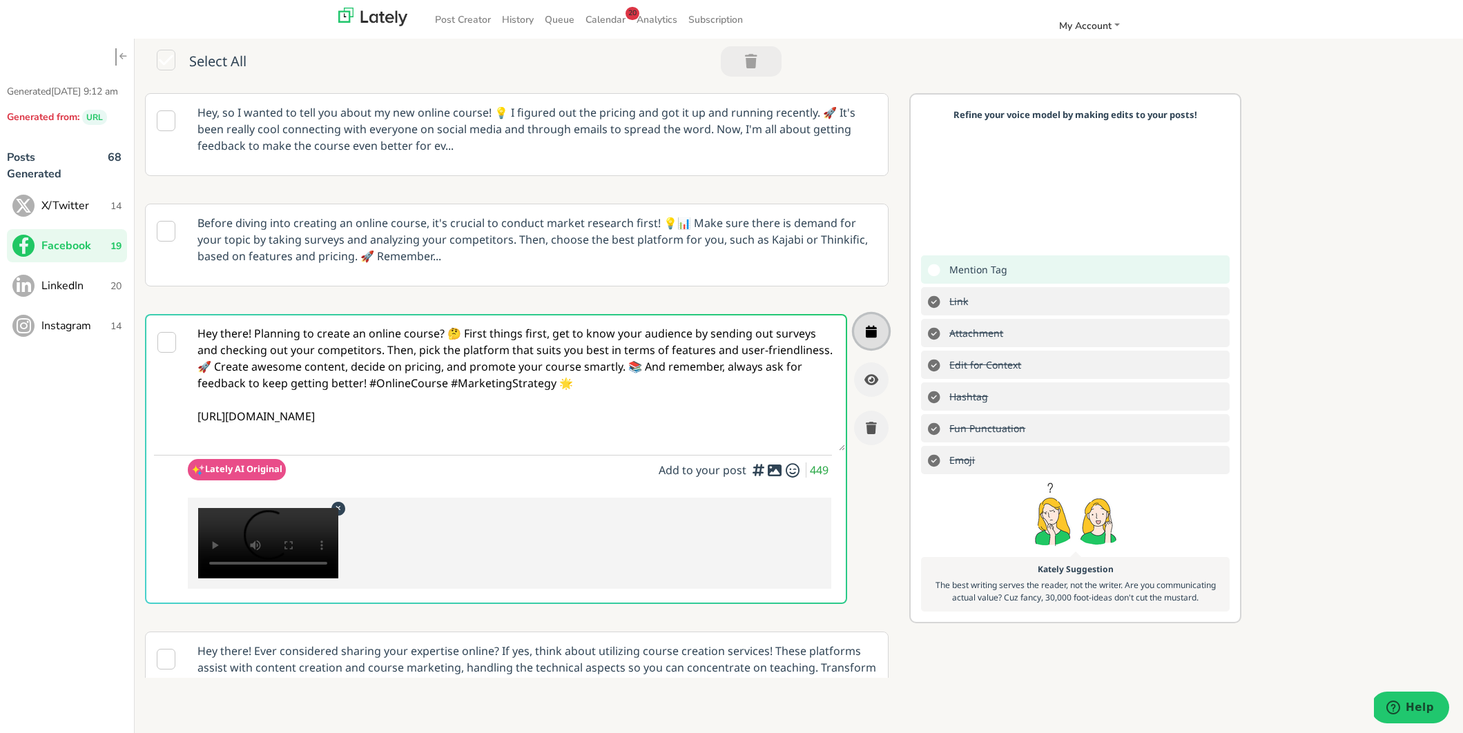
click at [877, 324] on button "button" at bounding box center [871, 331] width 35 height 35
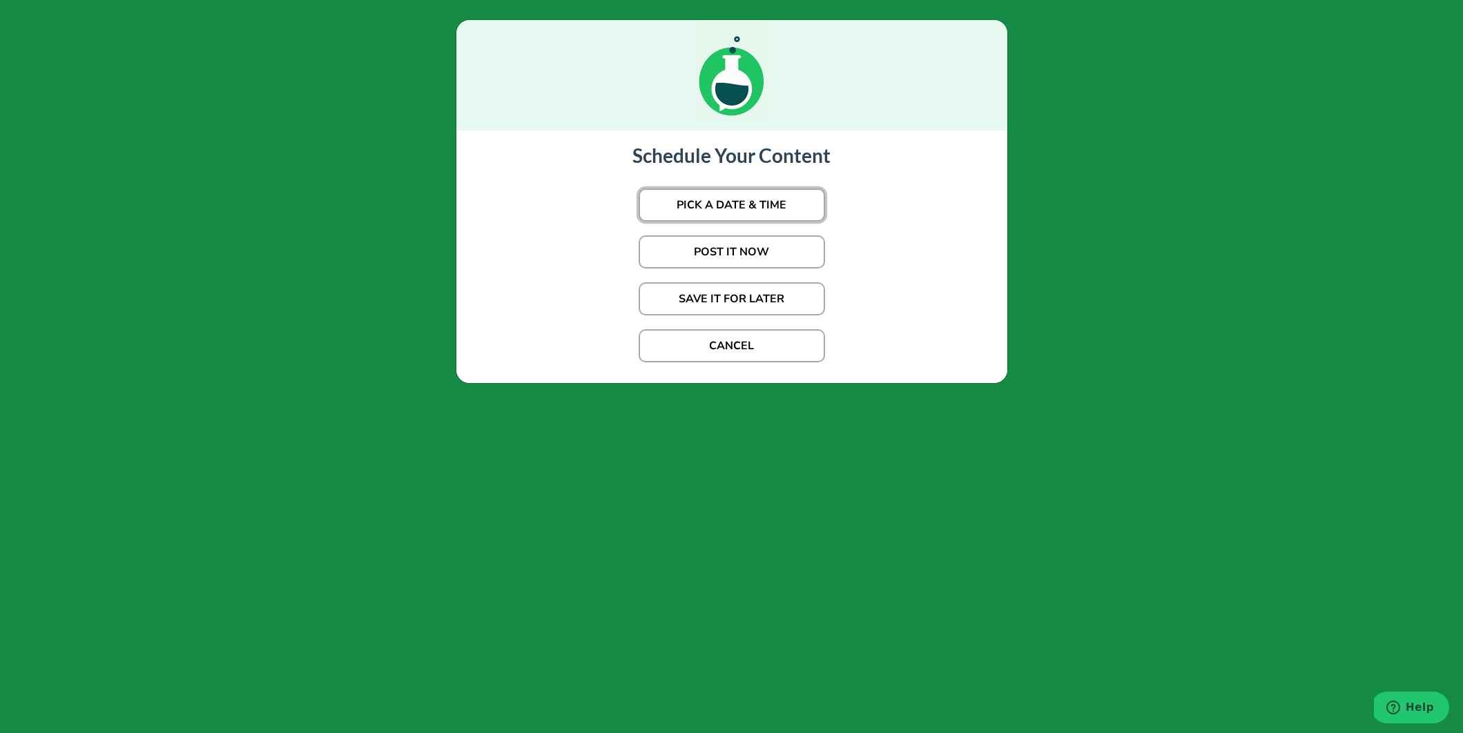
click at [804, 217] on button "PICK A DATE & TIME" at bounding box center [732, 204] width 186 height 33
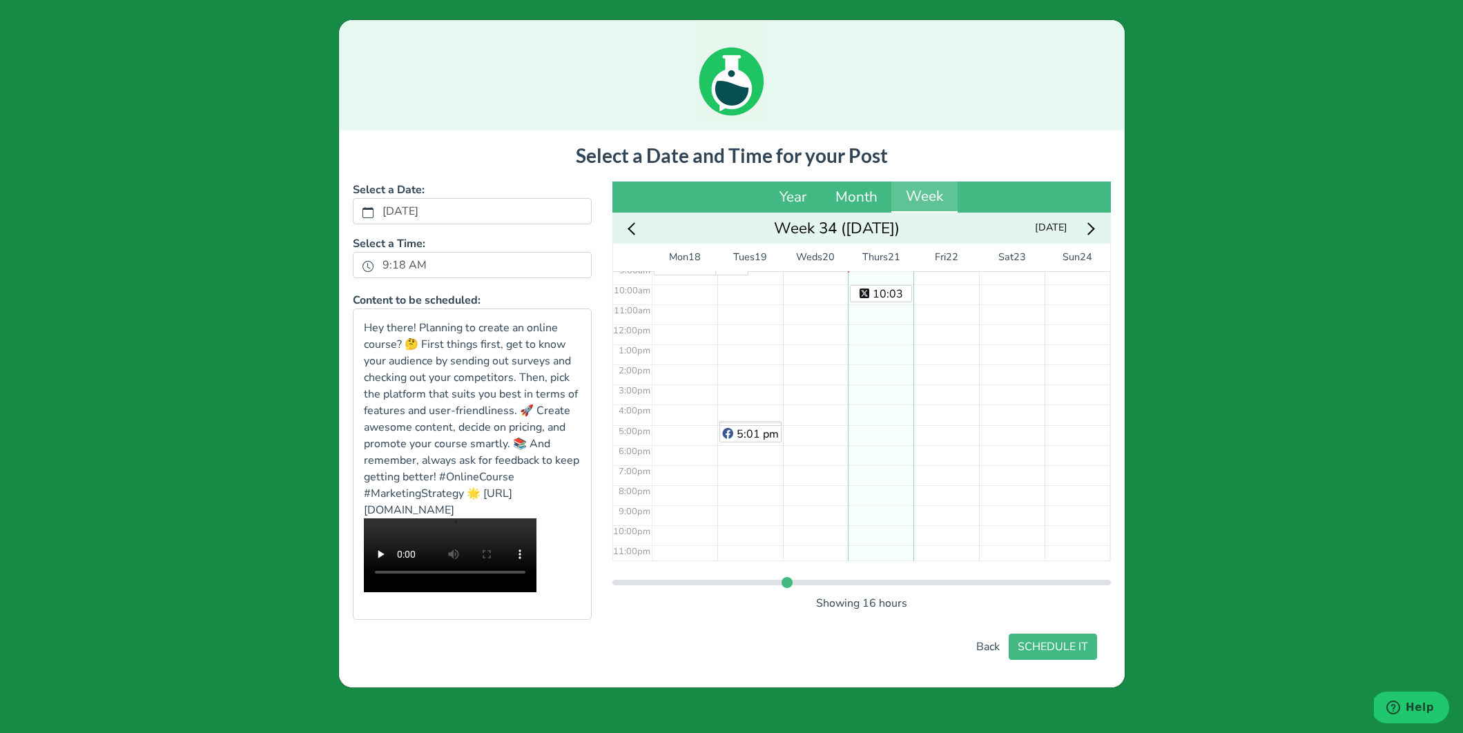
scroll to position [192, 0]
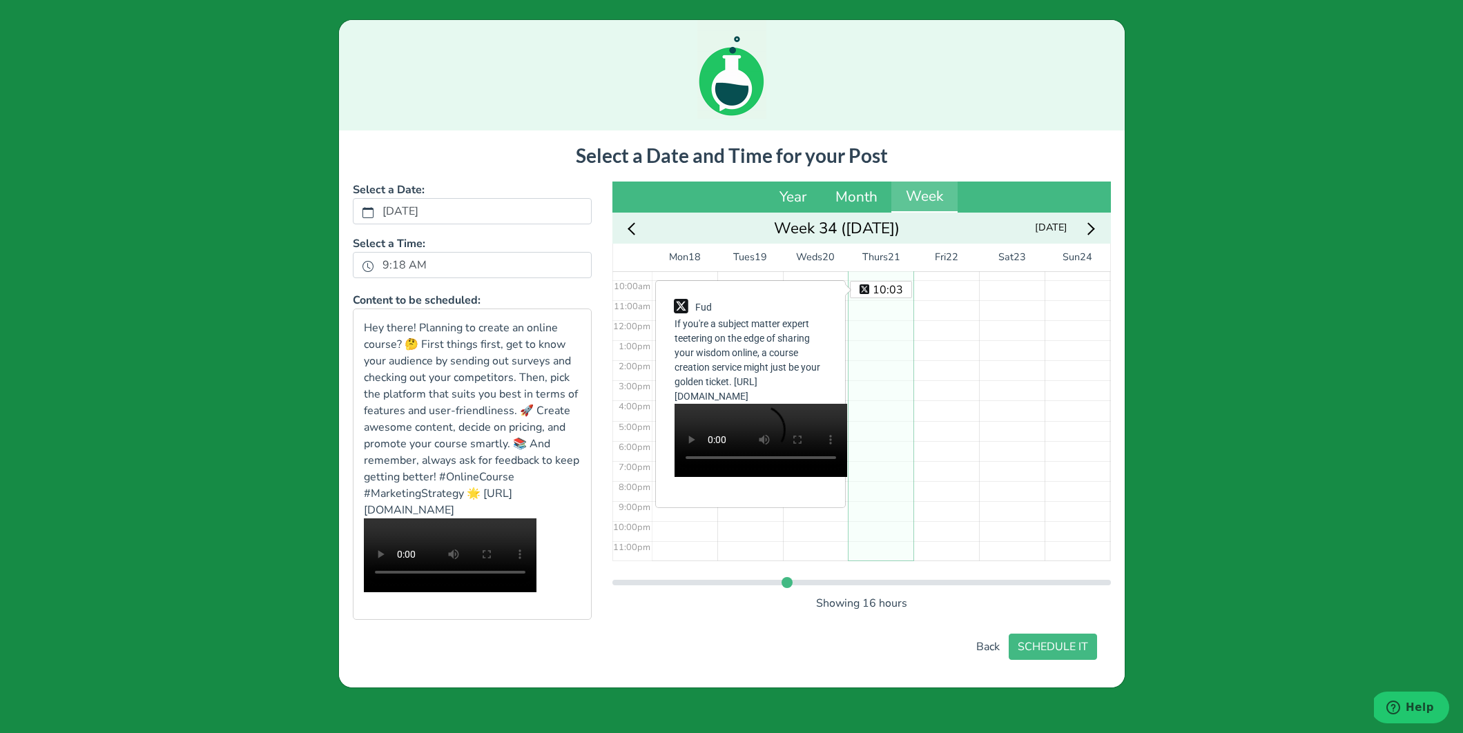
click at [873, 280] on div "10:03 am" at bounding box center [881, 319] width 66 height 481
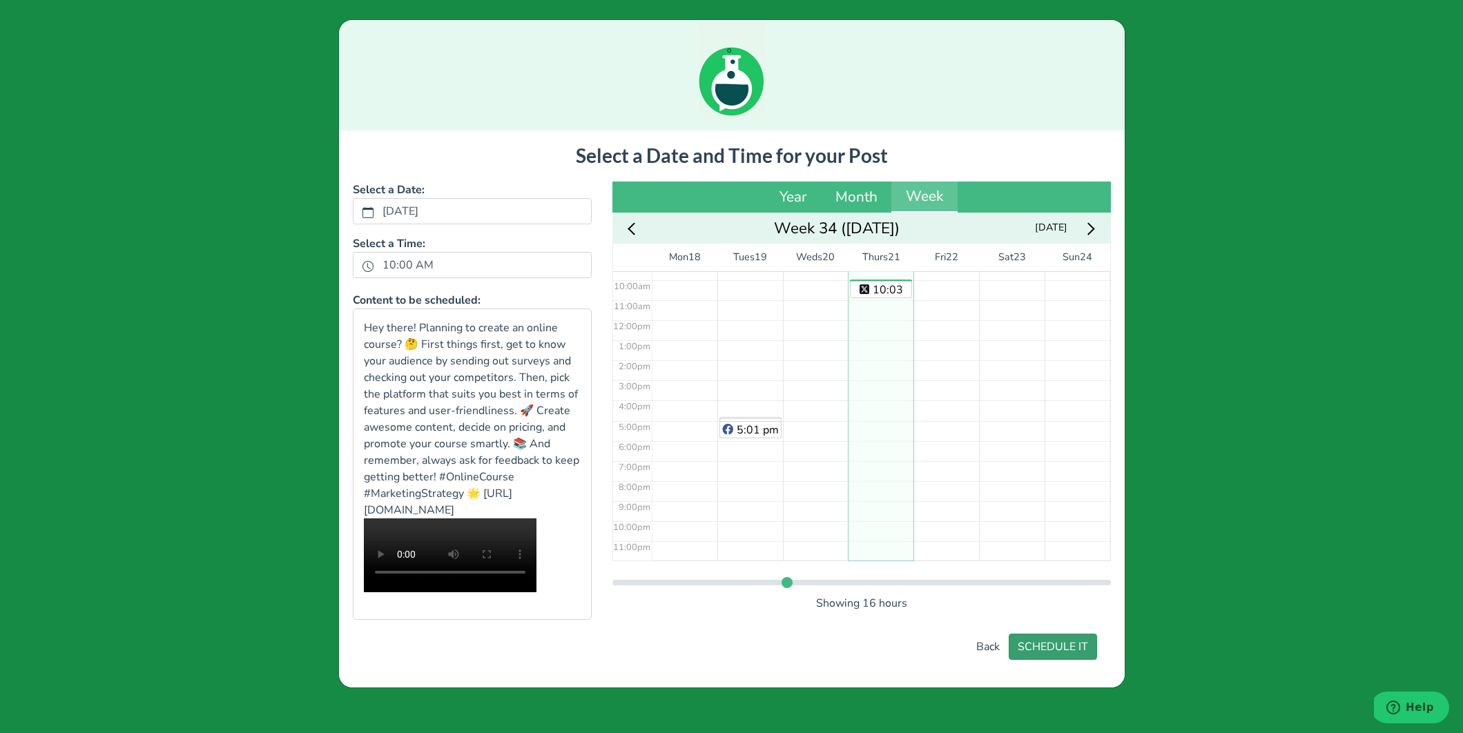
click at [1068, 660] on div "Select a Date and Time for your Post Select a Date: Thursday, August 21, 2025 S…" at bounding box center [732, 402] width 758 height 516
click at [1070, 660] on button "SCHEDULE IT" at bounding box center [1053, 647] width 88 height 26
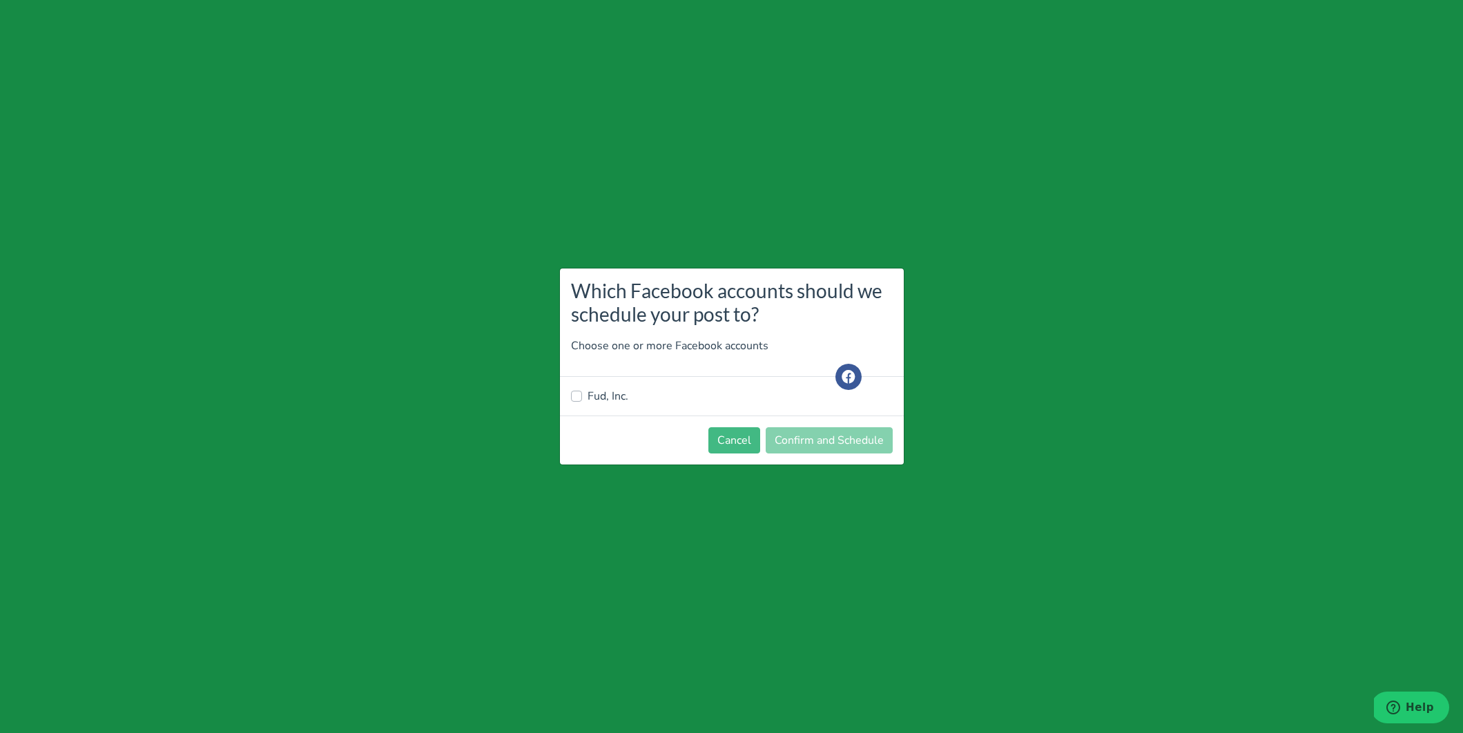
click at [628, 402] on div "Fud, Inc." at bounding box center [732, 396] width 322 height 17
click at [622, 398] on label "Fud, Inc." at bounding box center [608, 396] width 41 height 17
click at [582, 398] on input "Fud, Inc." at bounding box center [576, 395] width 11 height 14
checkbox input "true"
click at [815, 434] on button "Confirm and Schedule" at bounding box center [829, 440] width 127 height 26
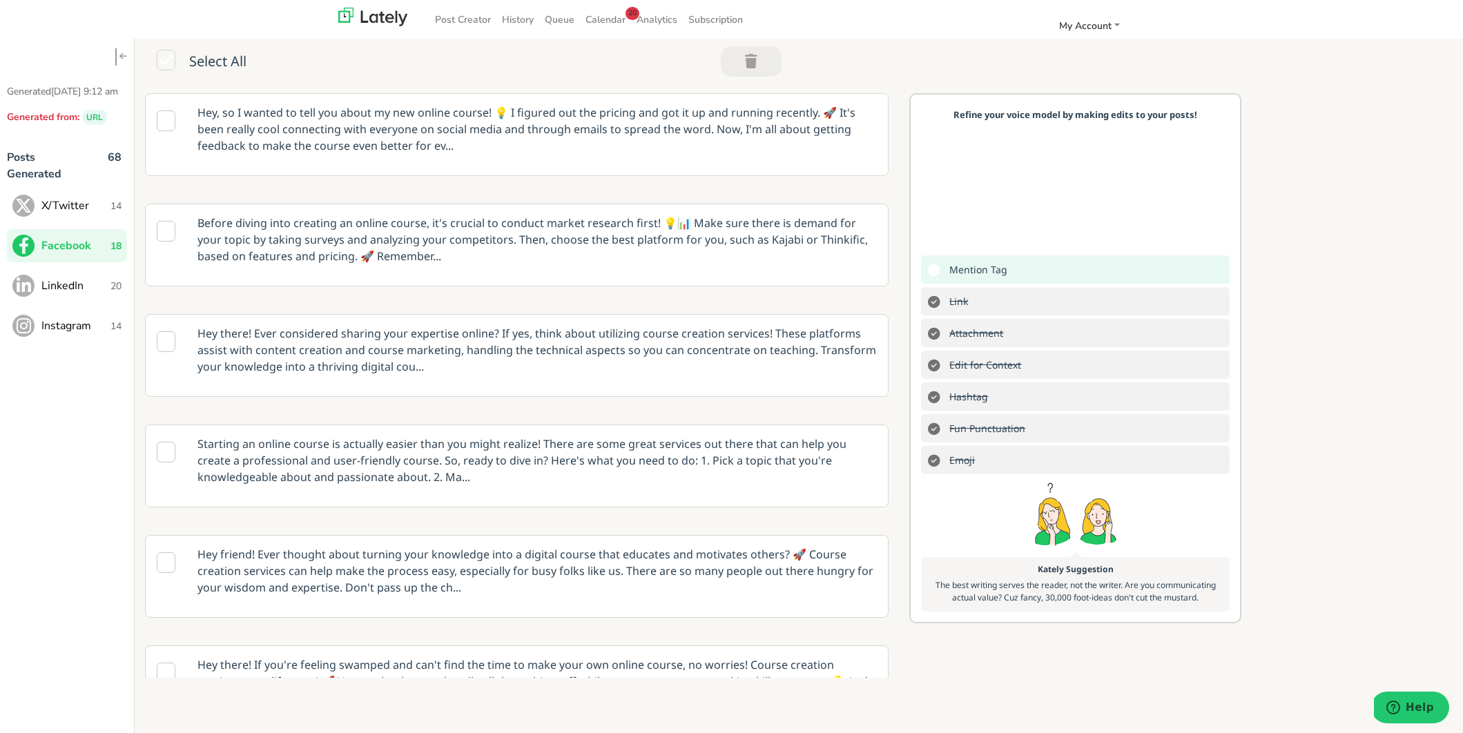
click at [80, 294] on span "LinkedIn" at bounding box center [75, 286] width 69 height 17
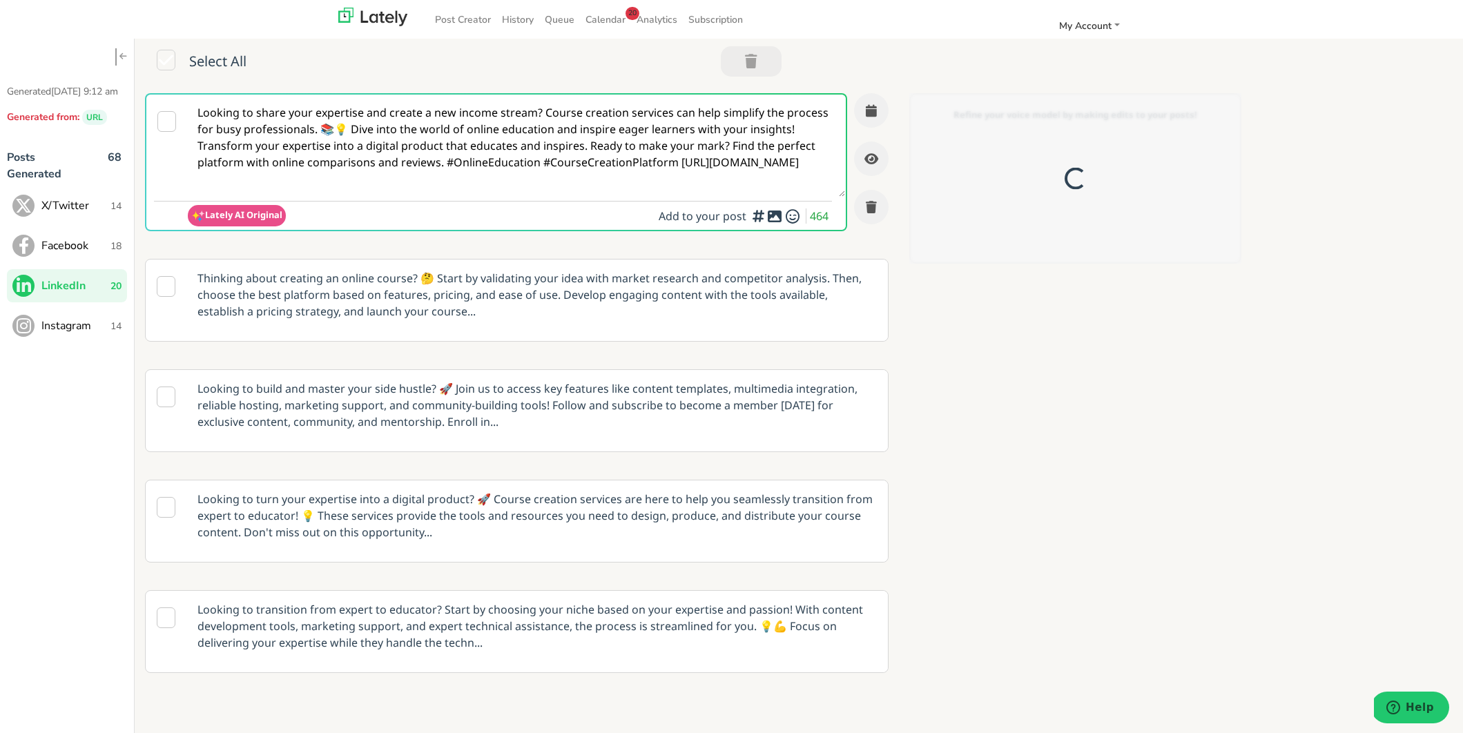
scroll to position [0, 0]
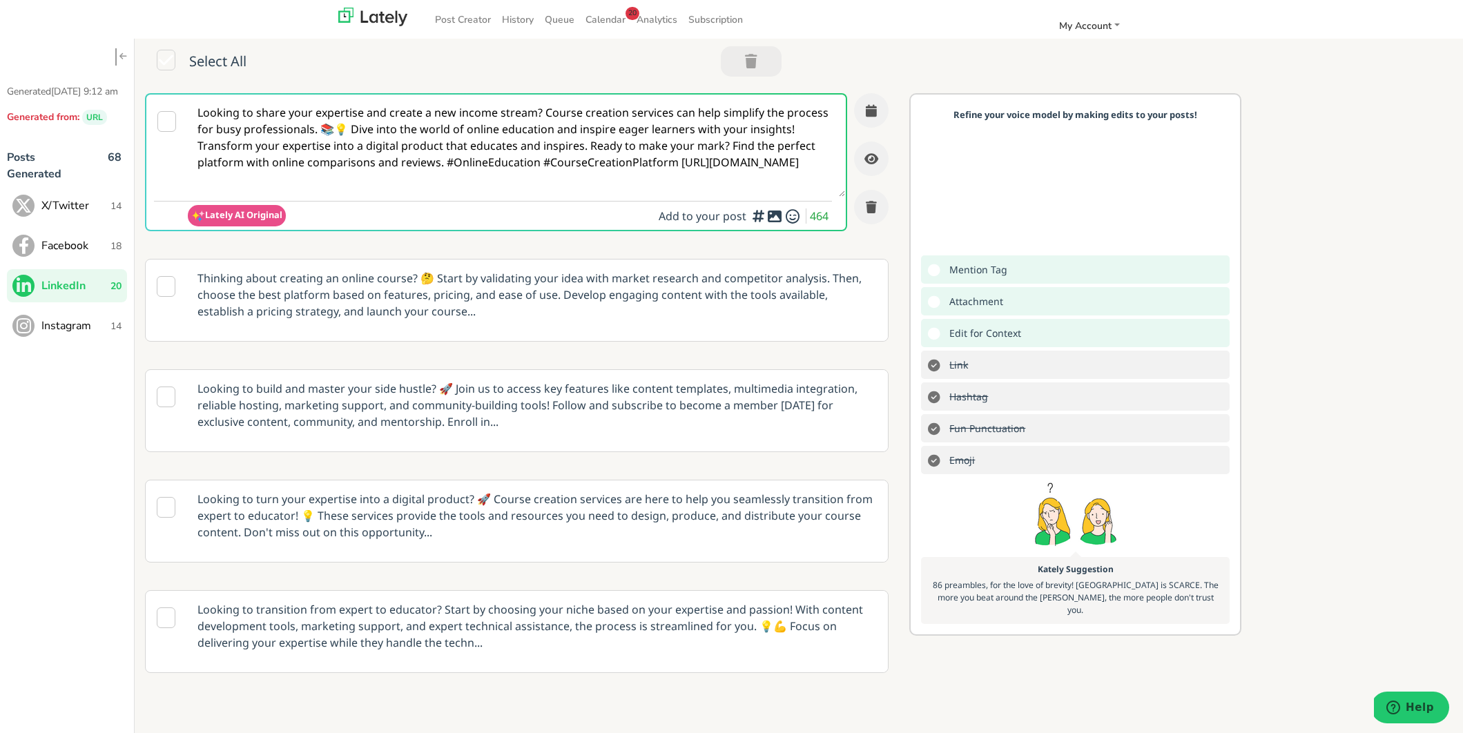
click at [628, 155] on textarea "Looking to share your expertise and create a new income stream? Course creation…" at bounding box center [516, 146] width 657 height 102
click at [595, 518] on p "Looking to turn your expertise into a digital product? 🚀 Course creation servic…" at bounding box center [537, 516] width 700 height 70
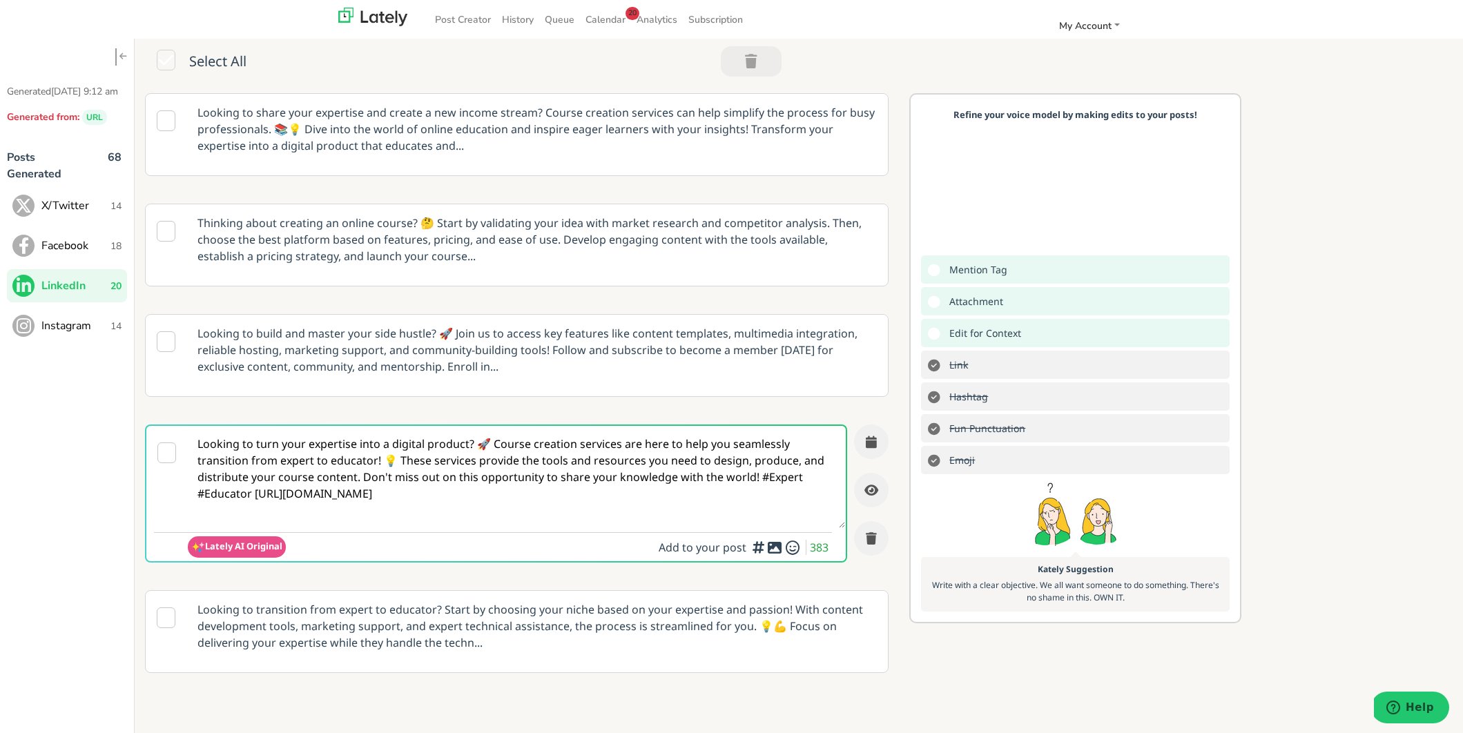
click at [200, 494] on textarea "Looking to turn your expertise into a digital product? 🚀 Course creation servic…" at bounding box center [516, 477] width 657 height 102
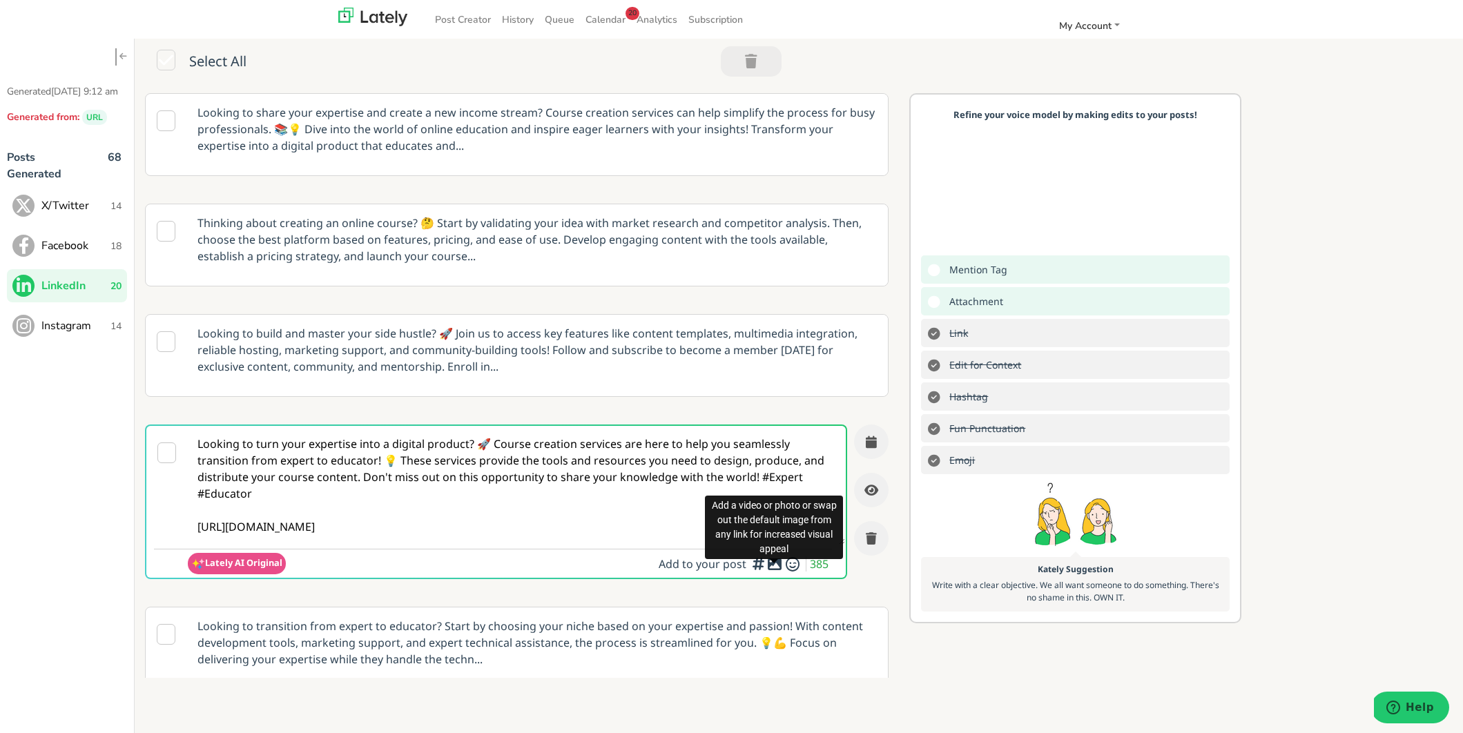
type textarea "Looking to turn your expertise into a digital product? 🚀 Course creation servic…"
click at [769, 561] on div "Add a video or photo or swap out the default image from any link for increased …" at bounding box center [774, 528] width 138 height 72
click at [772, 564] on icon at bounding box center [774, 564] width 17 height 1
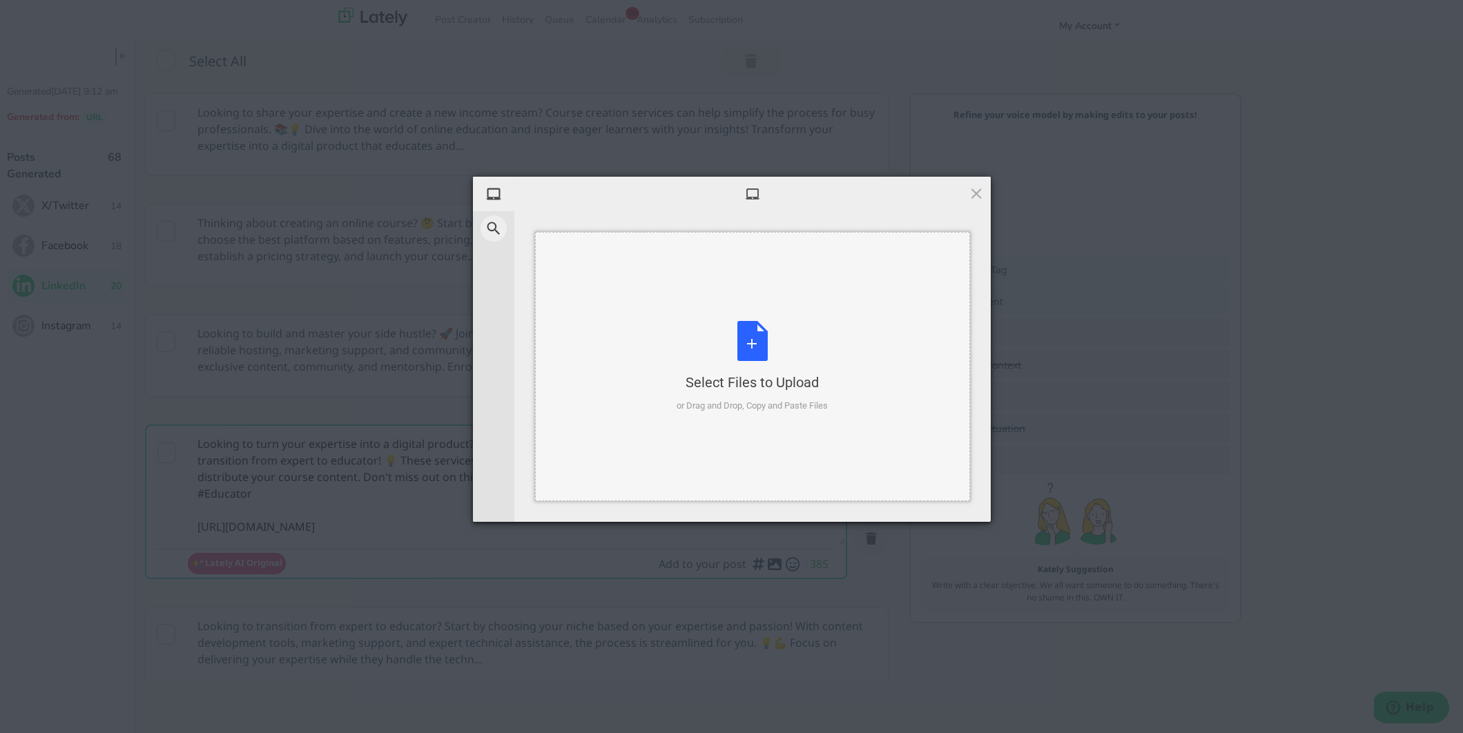
click at [745, 326] on div "Select Files to Upload or Drag and Drop, Copy and Paste Files" at bounding box center [752, 367] width 151 height 92
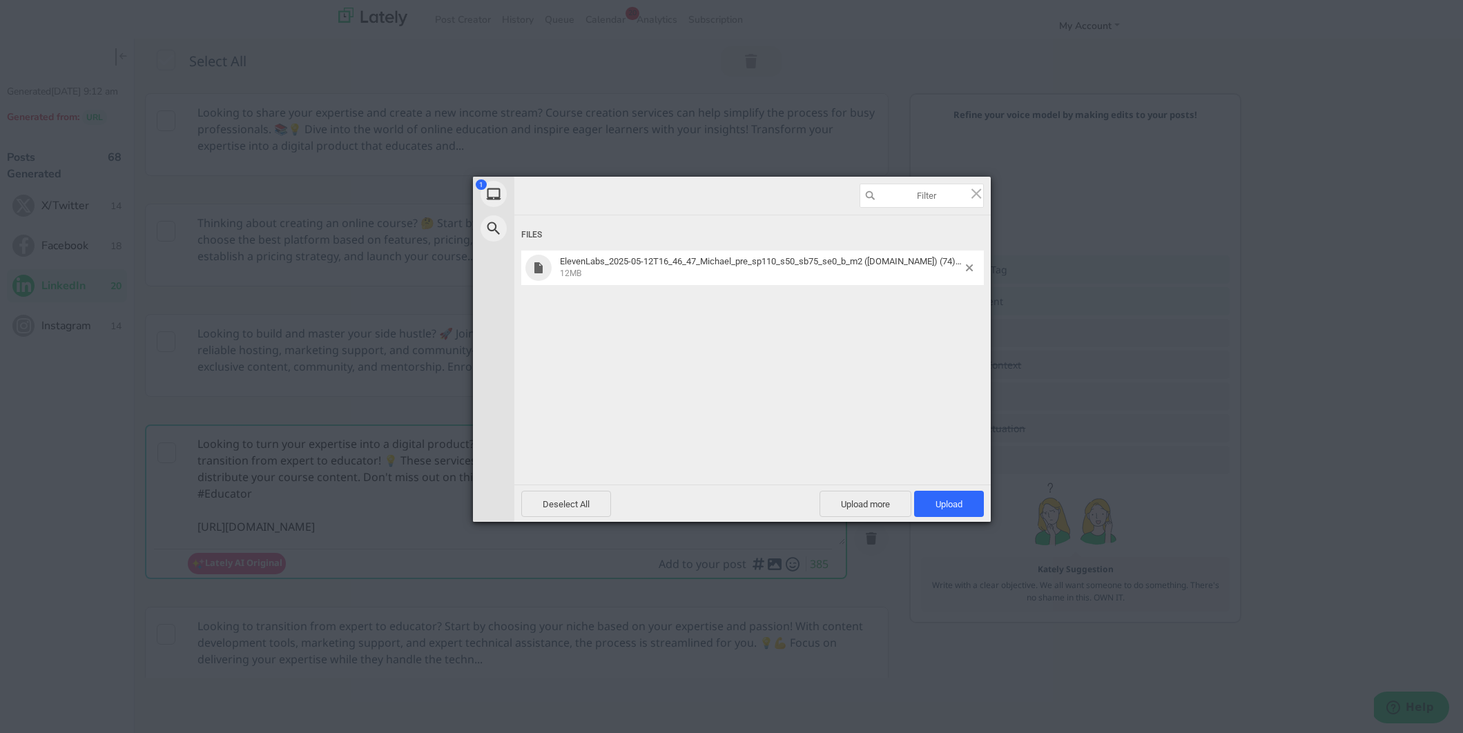
click at [911, 496] on div "Upload more Upload 1" at bounding box center [901, 504] width 164 height 26
click at [926, 498] on span "Upload 1" at bounding box center [949, 504] width 70 height 26
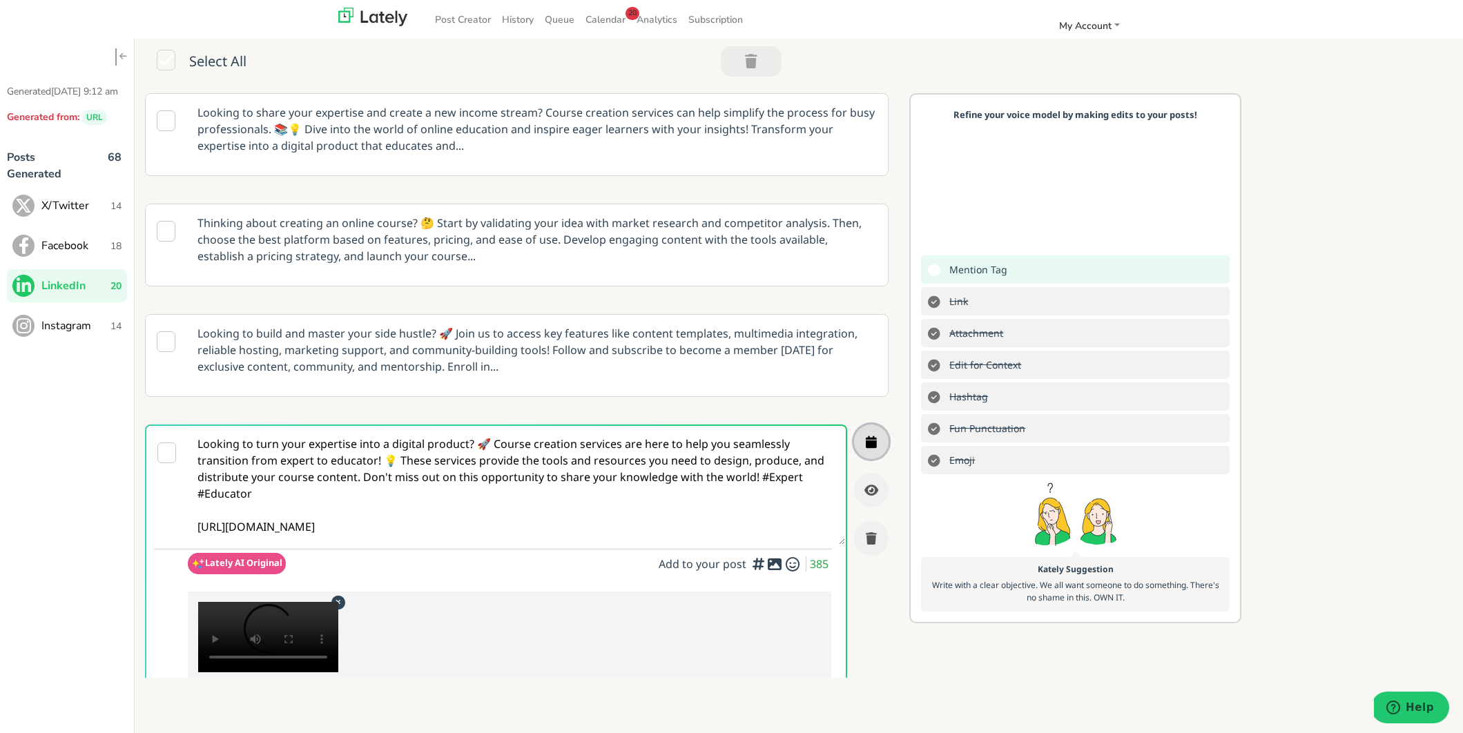
click at [877, 447] on button "button" at bounding box center [871, 442] width 35 height 35
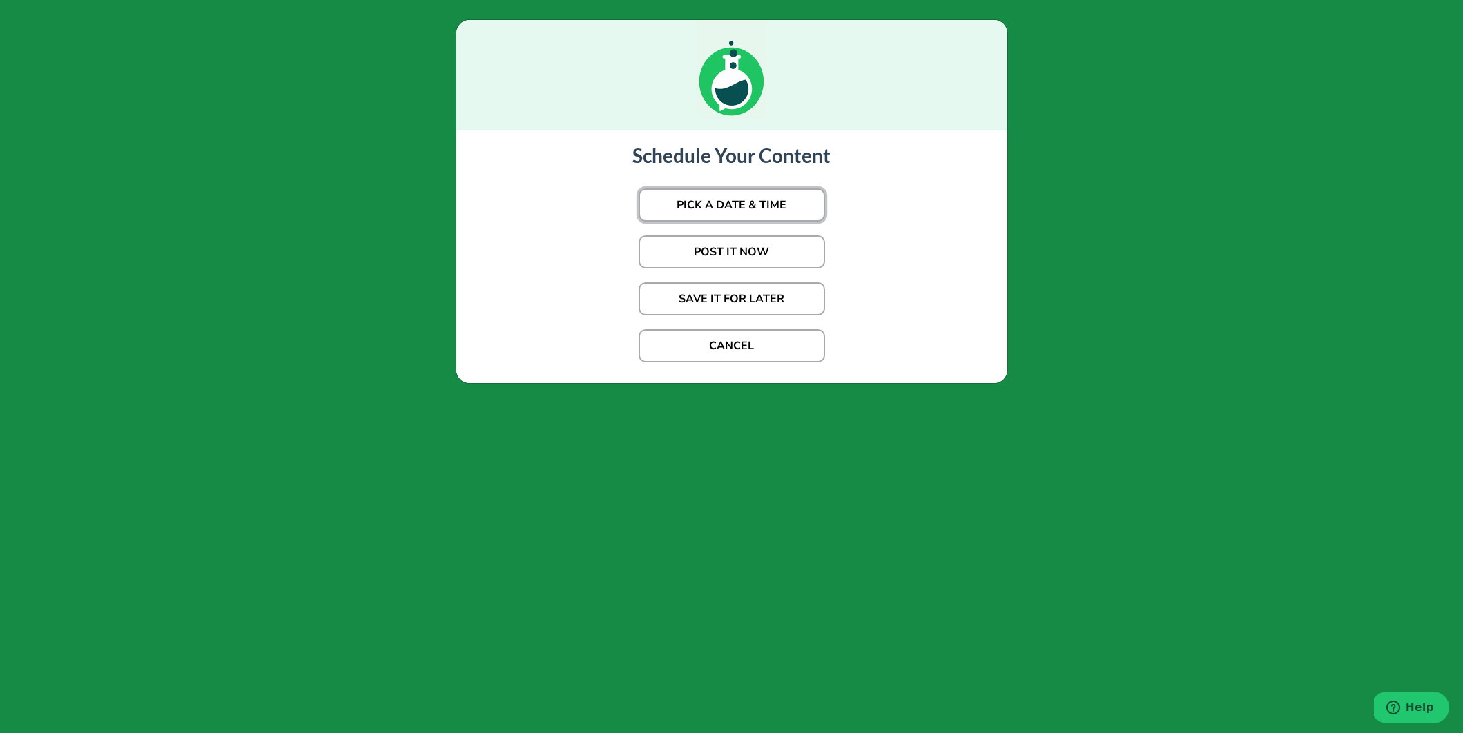
click at [787, 206] on button "PICK A DATE & TIME" at bounding box center [732, 204] width 186 height 33
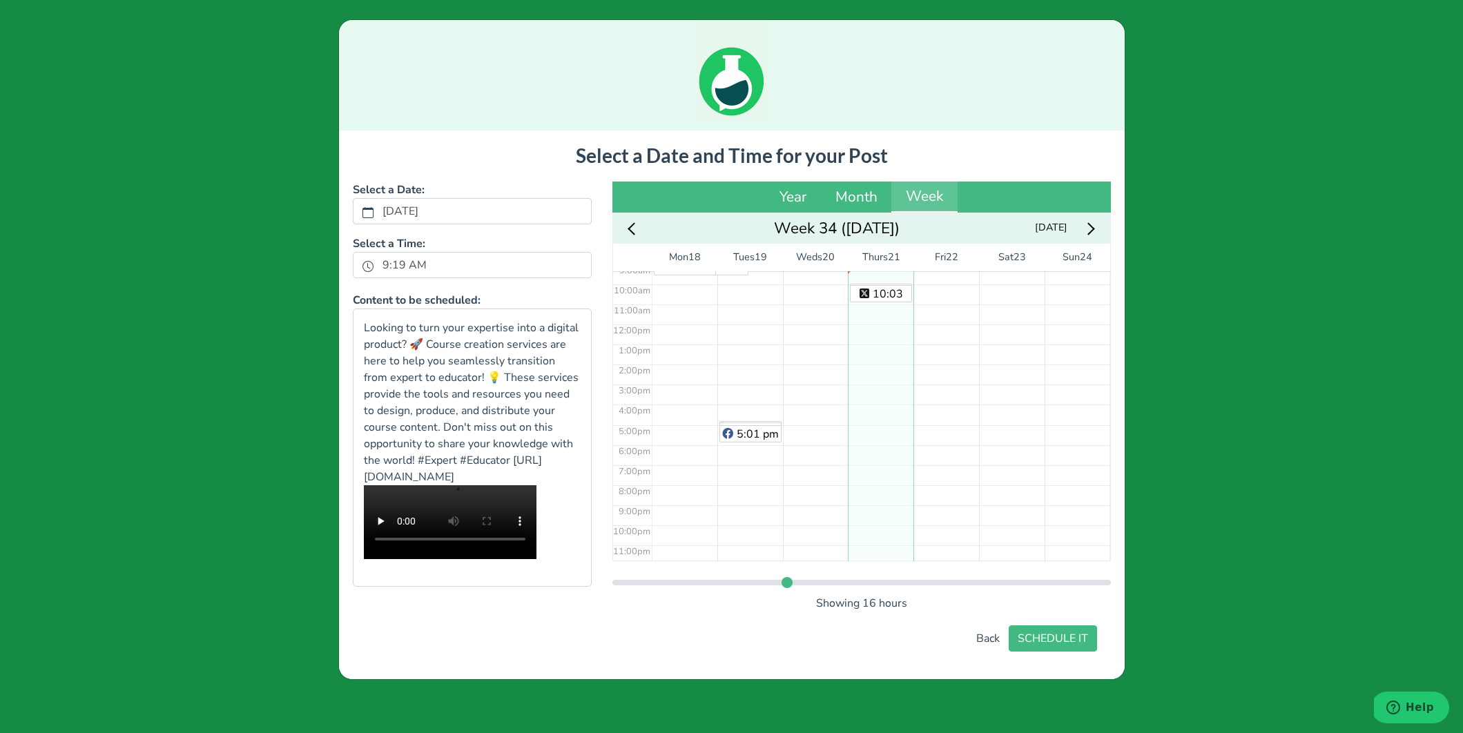
scroll to position [192, 0]
click at [877, 280] on div "9:59 am" at bounding box center [881, 288] width 61 height 17
click at [877, 278] on div "9:59 am 10:03 am" at bounding box center [881, 319] width 66 height 481
click at [1030, 652] on button "SCHEDULE IT" at bounding box center [1053, 638] width 88 height 26
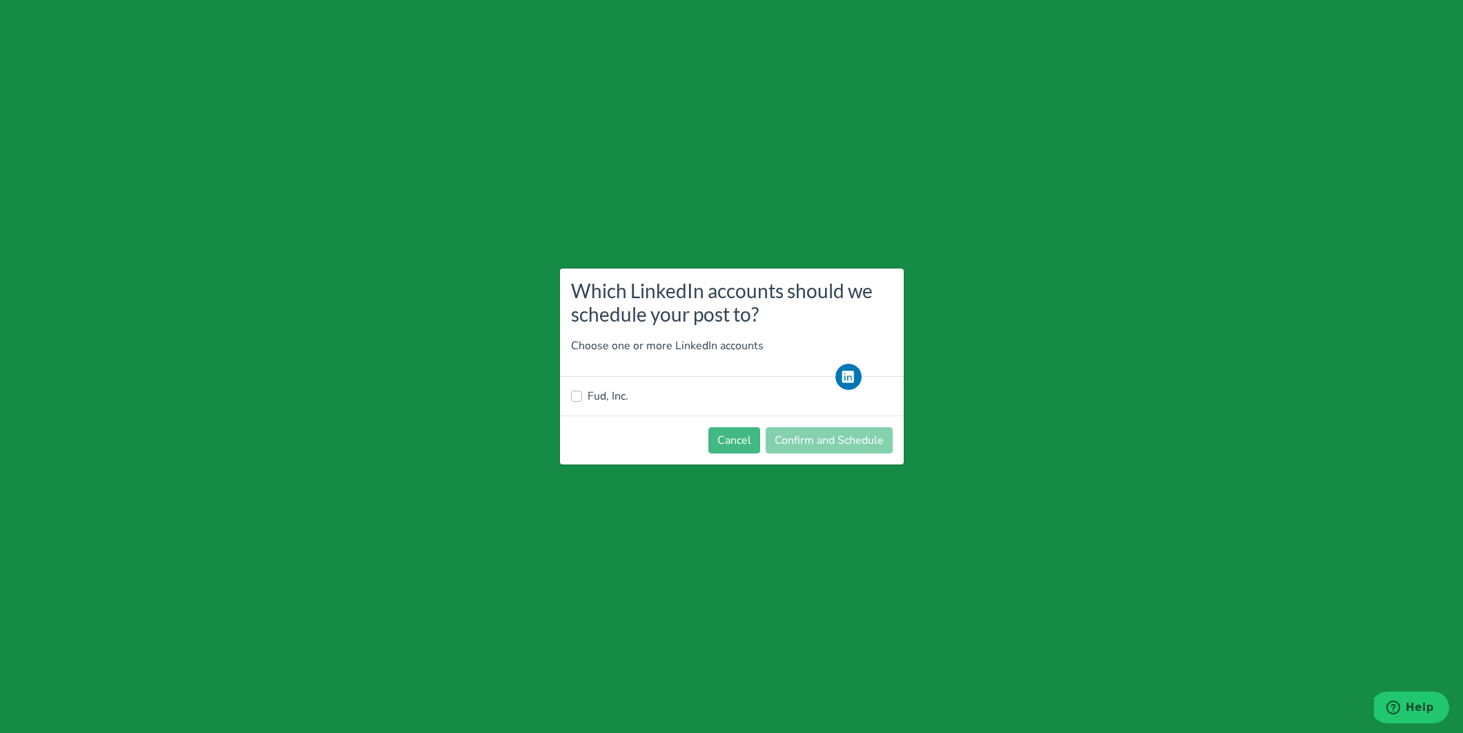
click at [624, 401] on label "Fud, Inc." at bounding box center [608, 396] width 41 height 17
click at [582, 401] on input "Fud, Inc." at bounding box center [576, 395] width 11 height 14
checkbox input "true"
click at [817, 448] on button "Confirm and Schedule" at bounding box center [829, 440] width 127 height 26
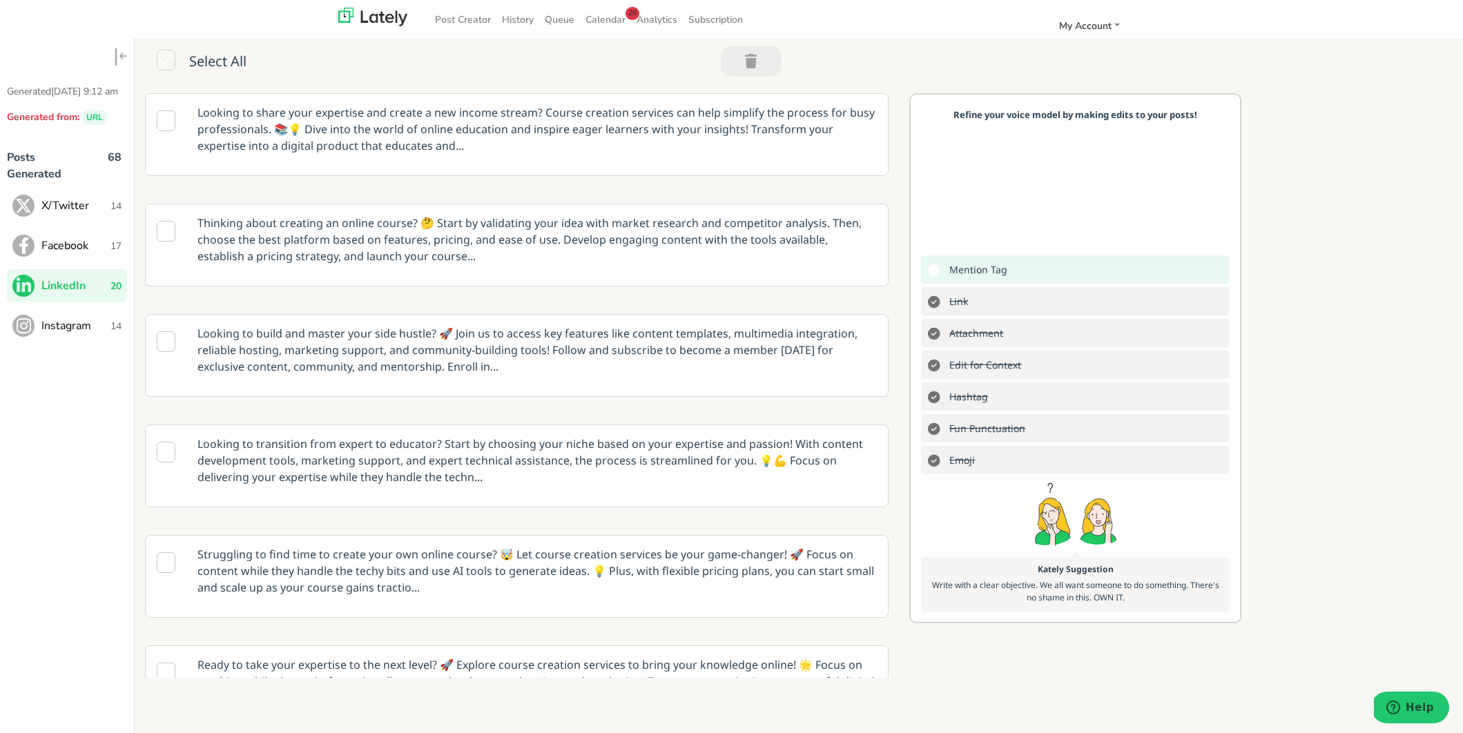
click at [64, 334] on span "Instagram" at bounding box center [75, 326] width 69 height 17
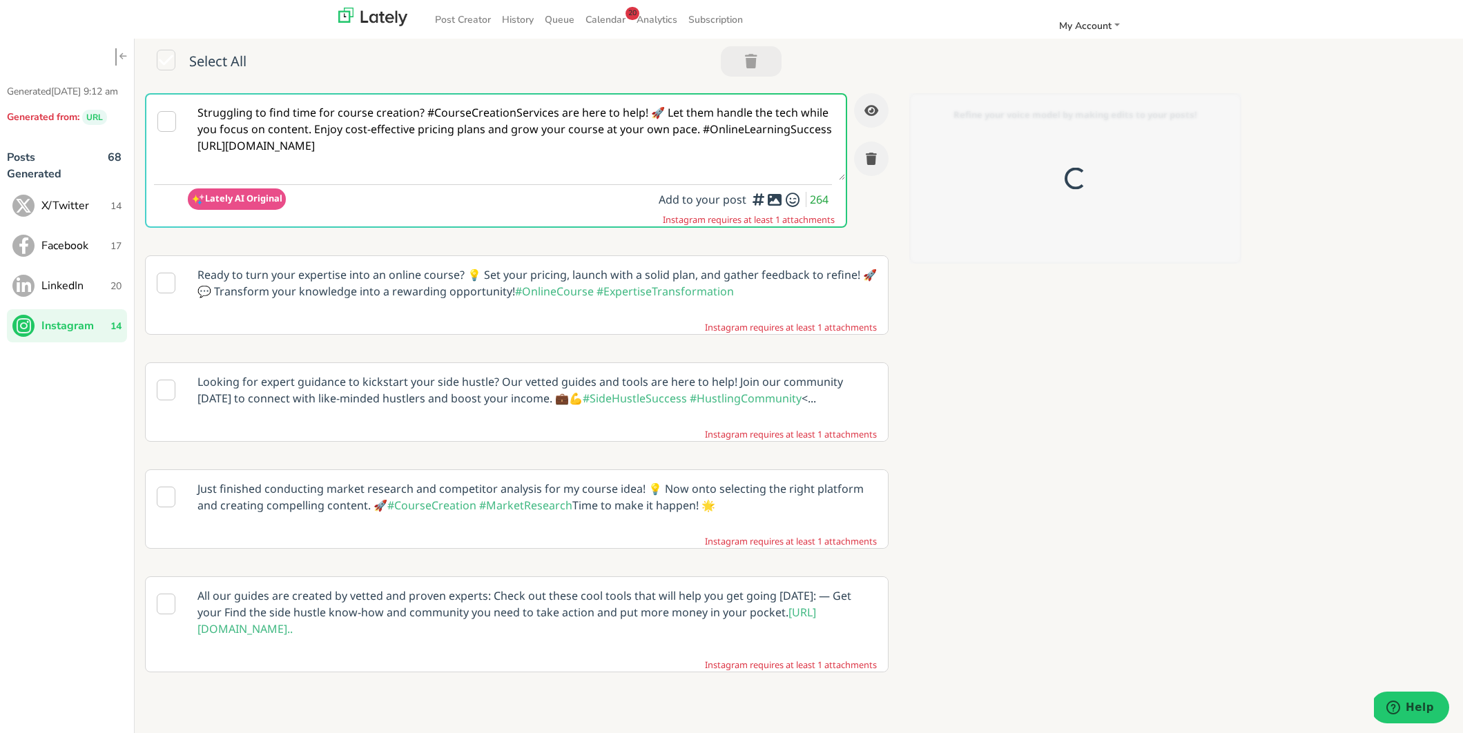
scroll to position [0, 0]
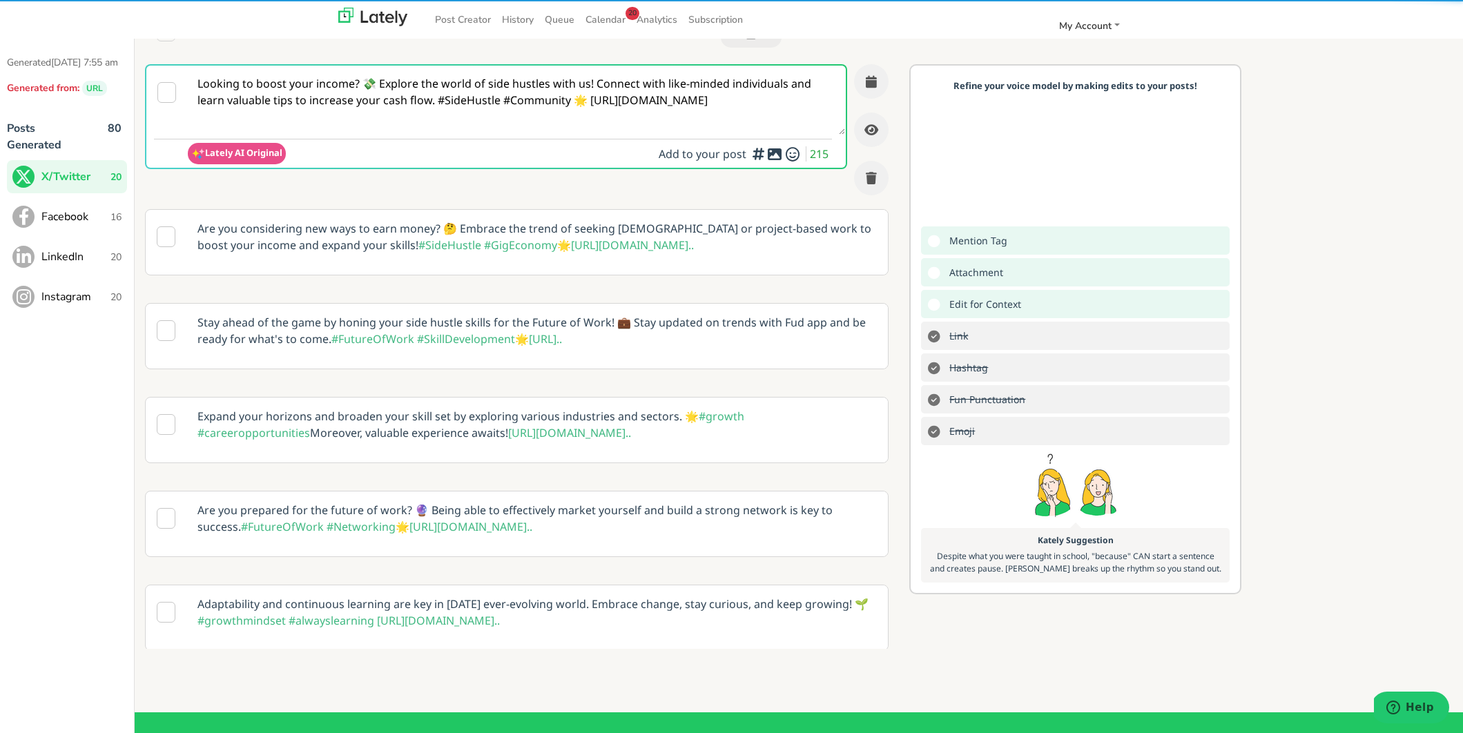
scroll to position [31, 0]
